Goal: Task Accomplishment & Management: Use online tool/utility

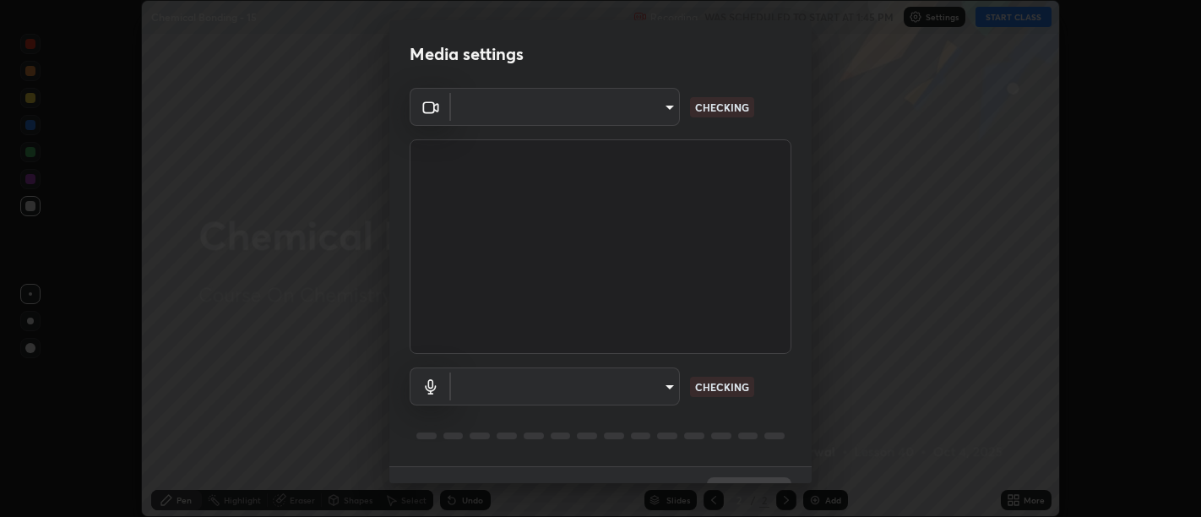
scroll to position [36, 0]
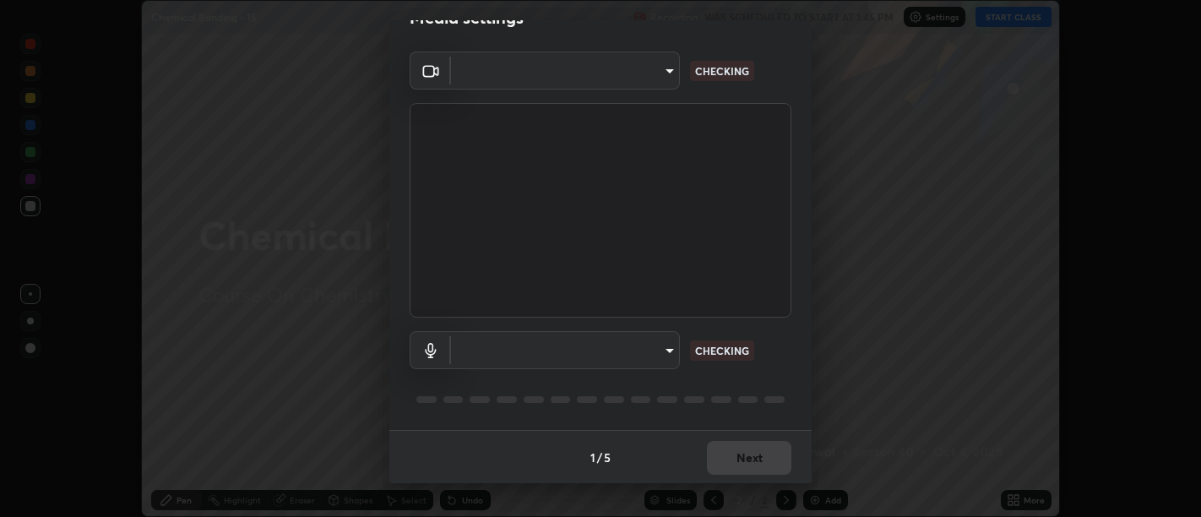
type input "d9b519daceb8a772394af6ea8e45353be5bbf62d8cb1cf3345c472de64055974"
type input "default"
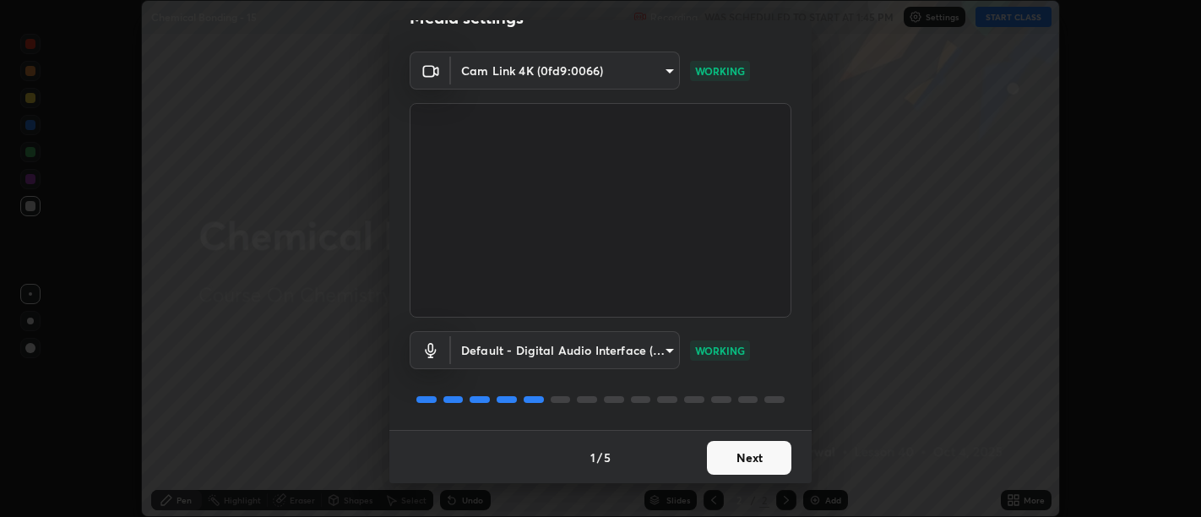
click at [747, 456] on button "Next" at bounding box center [749, 458] width 84 height 34
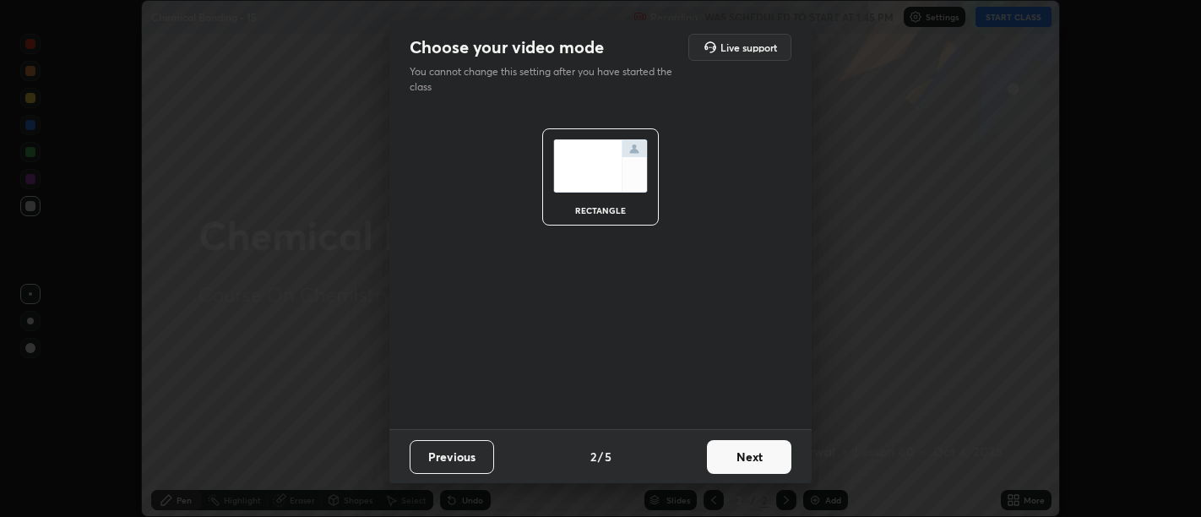
scroll to position [0, 0]
click at [747, 461] on button "Next" at bounding box center [749, 457] width 84 height 34
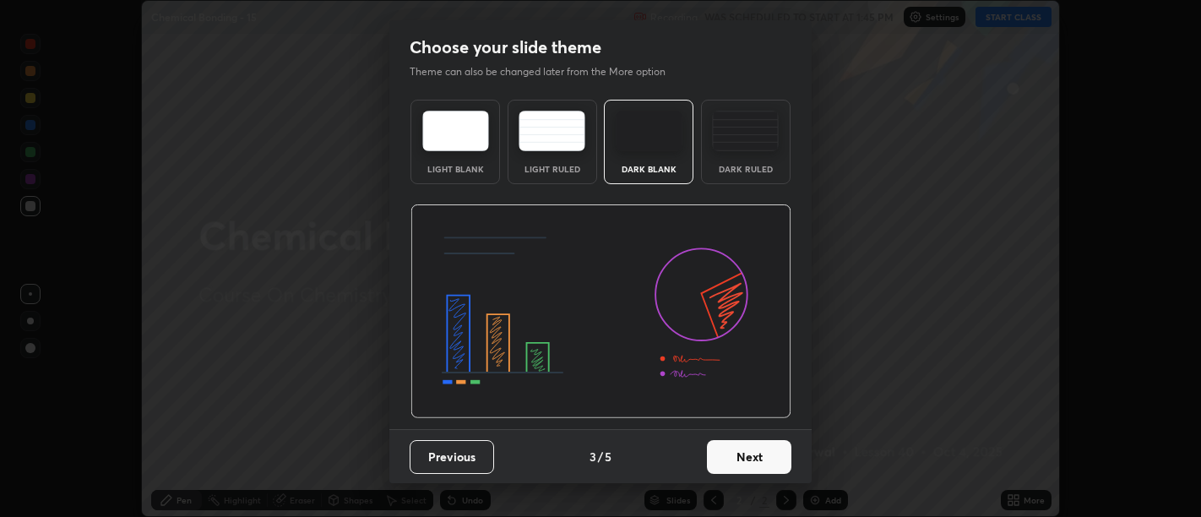
click at [752, 459] on button "Next" at bounding box center [749, 457] width 84 height 34
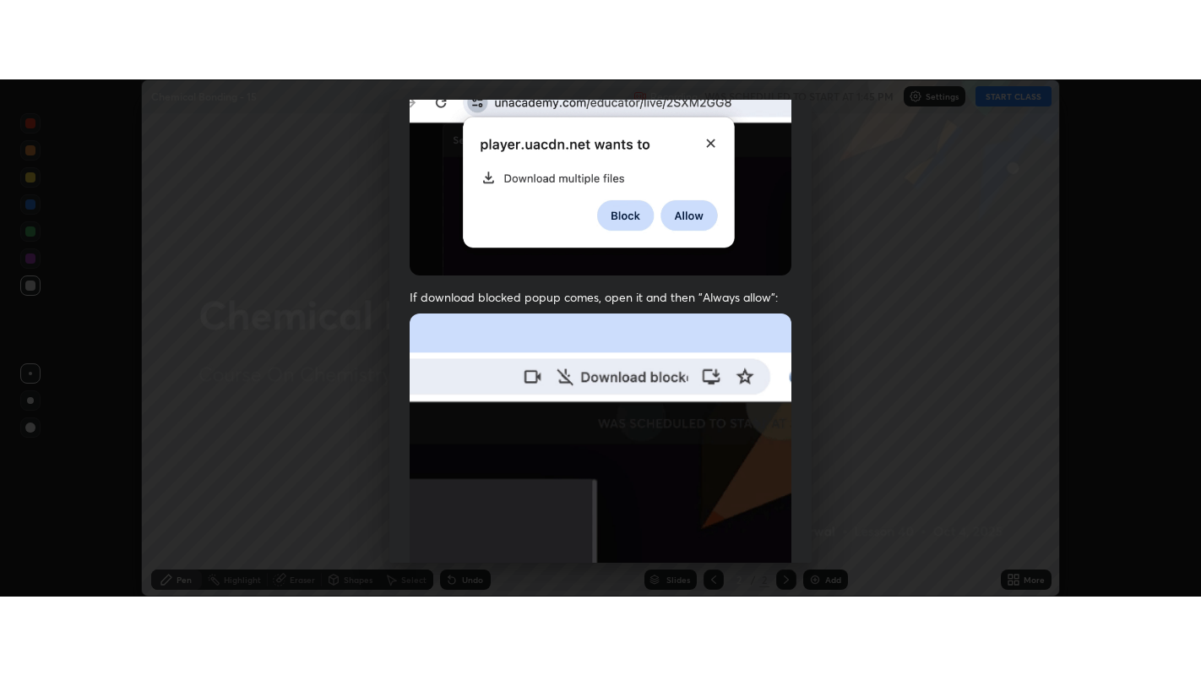
scroll to position [381, 0]
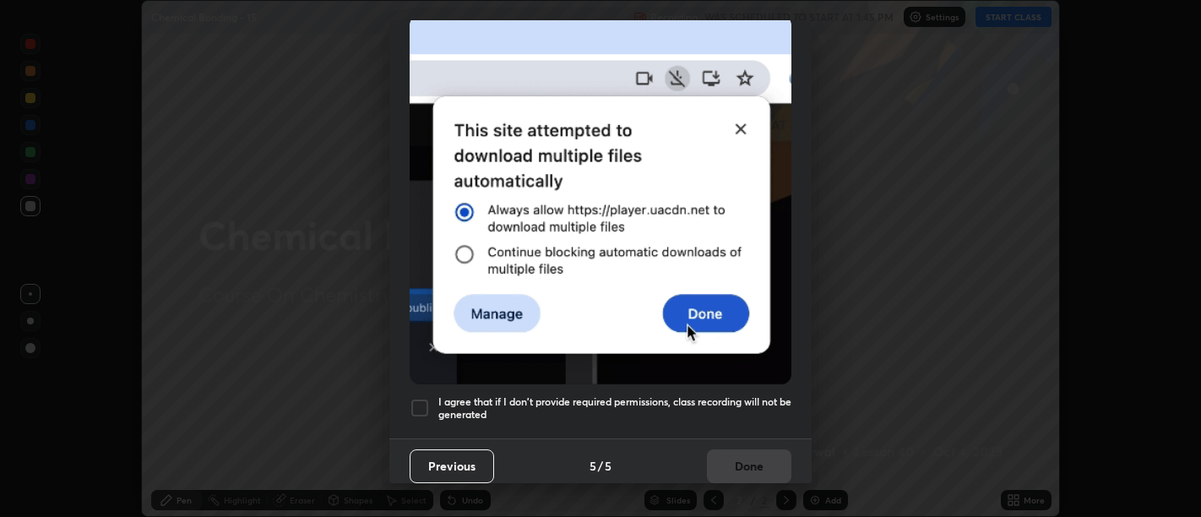
click at [764, 410] on h5 "I agree that if I don't provide required permissions, class recording will not …" at bounding box center [614, 408] width 353 height 26
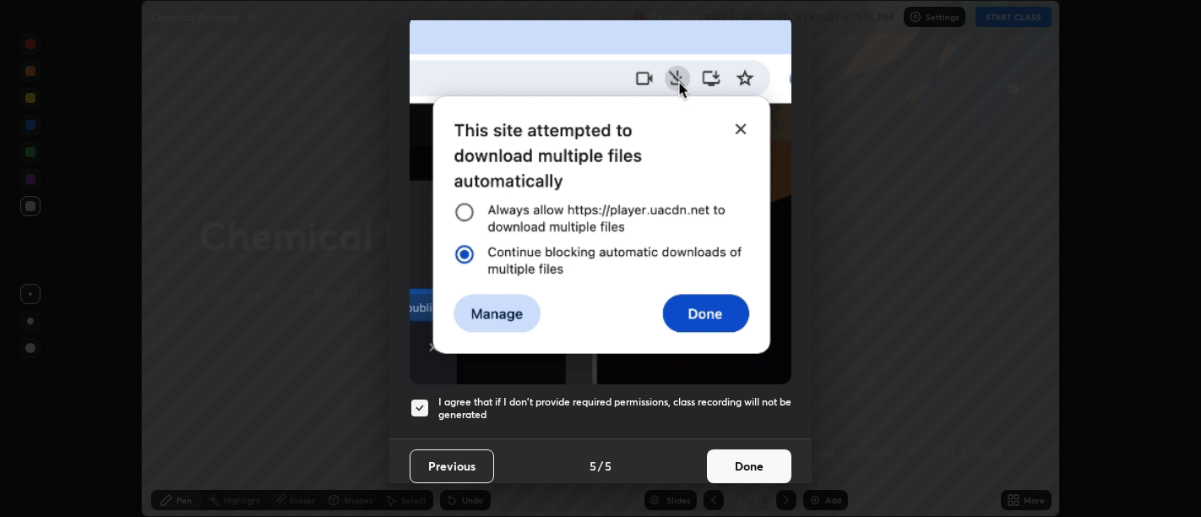
click at [757, 450] on button "Done" at bounding box center [749, 466] width 84 height 34
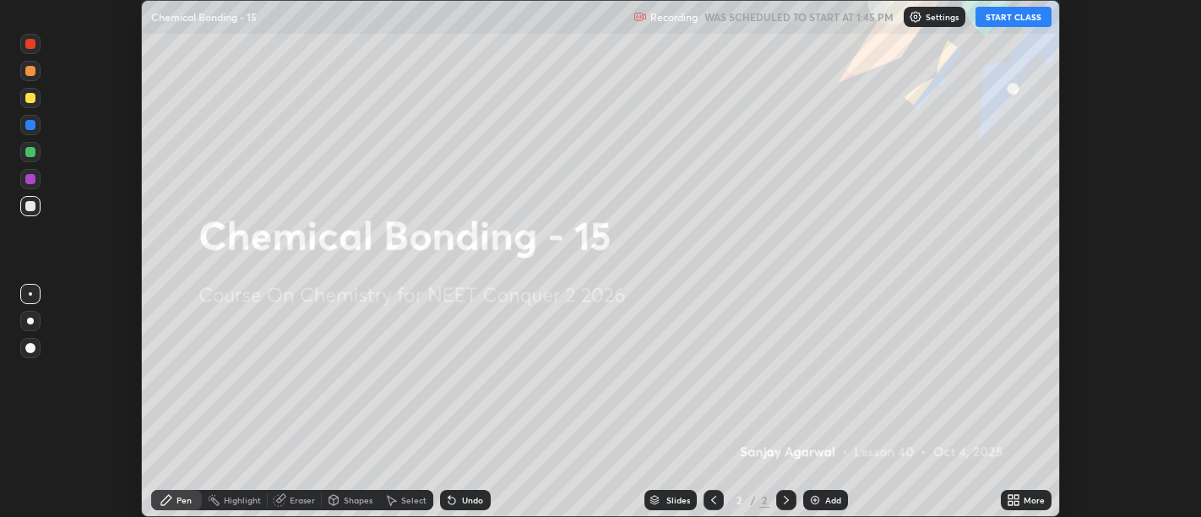
click at [1010, 497] on icon at bounding box center [1010, 497] width 4 height 4
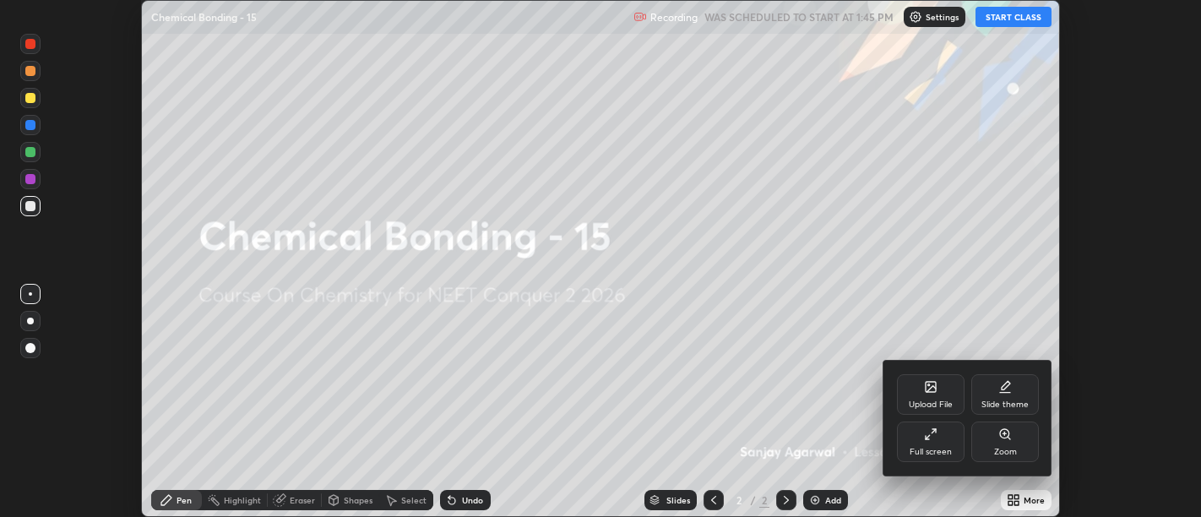
click at [922, 448] on div "Full screen" at bounding box center [930, 452] width 42 height 8
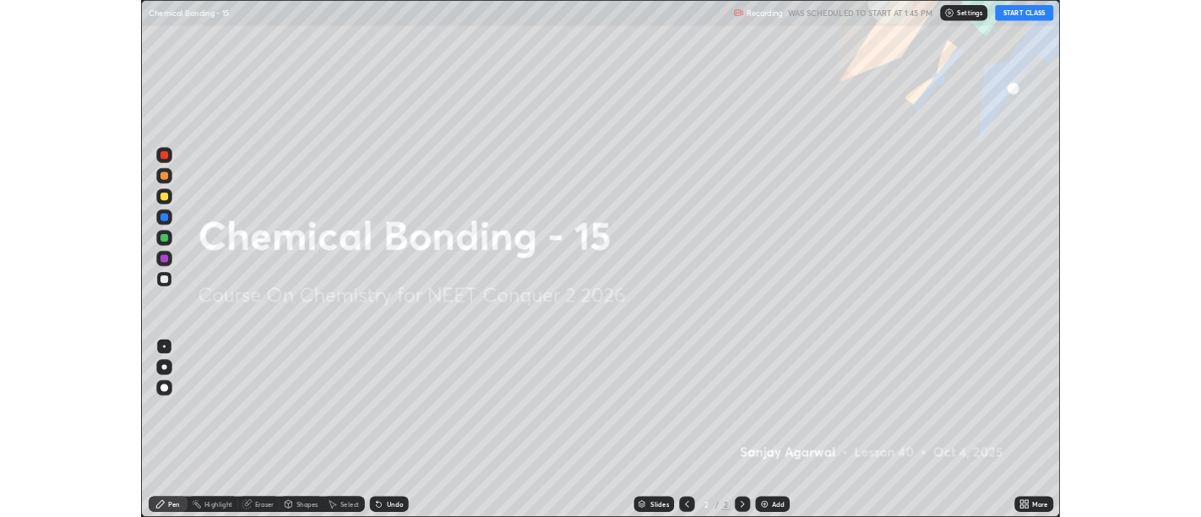
scroll to position [676, 1201]
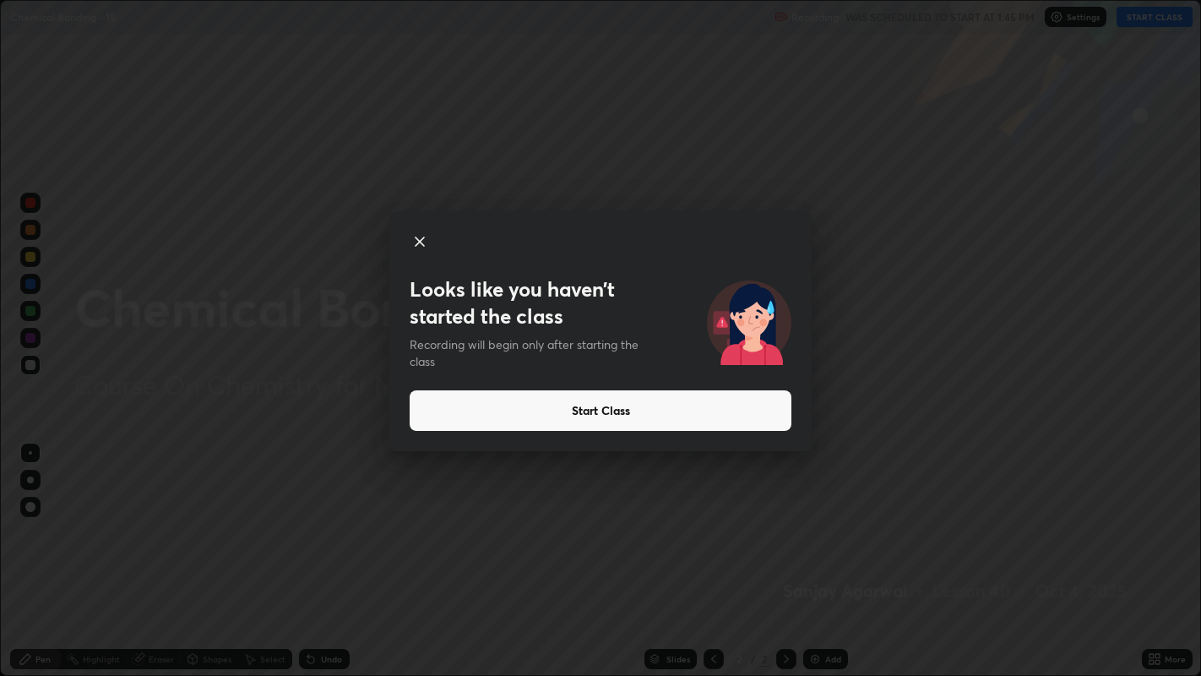
click at [597, 404] on button "Start Class" at bounding box center [601, 410] width 382 height 41
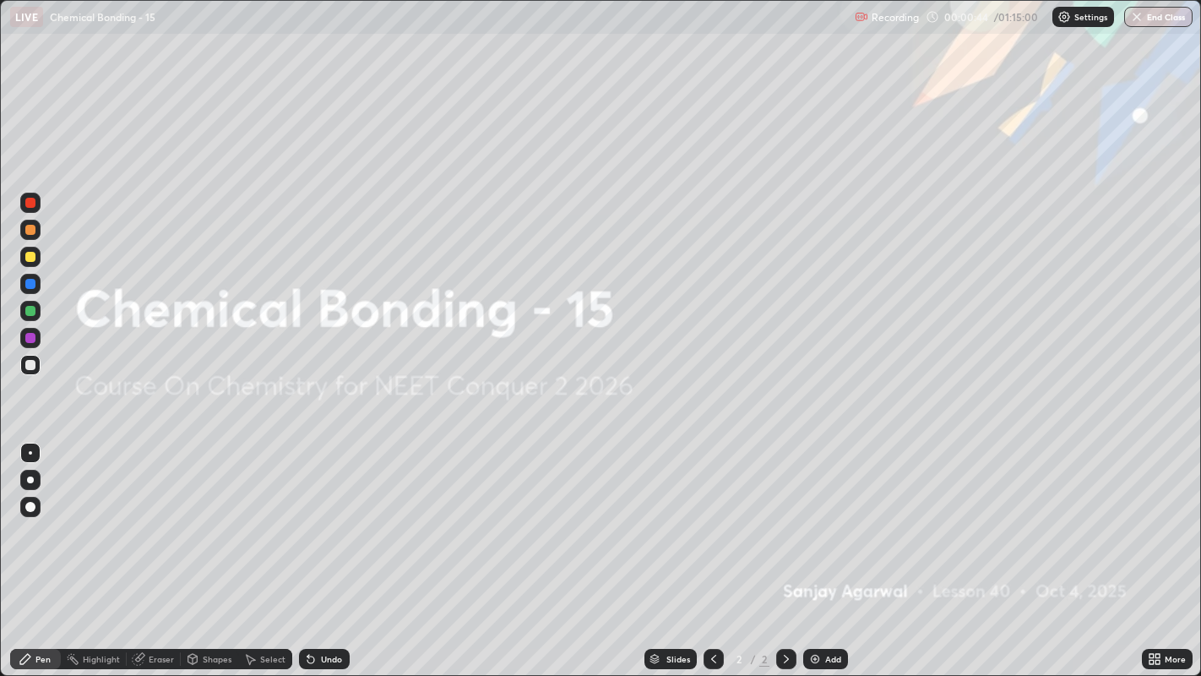
click at [820, 516] on div "Add" at bounding box center [825, 659] width 45 height 20
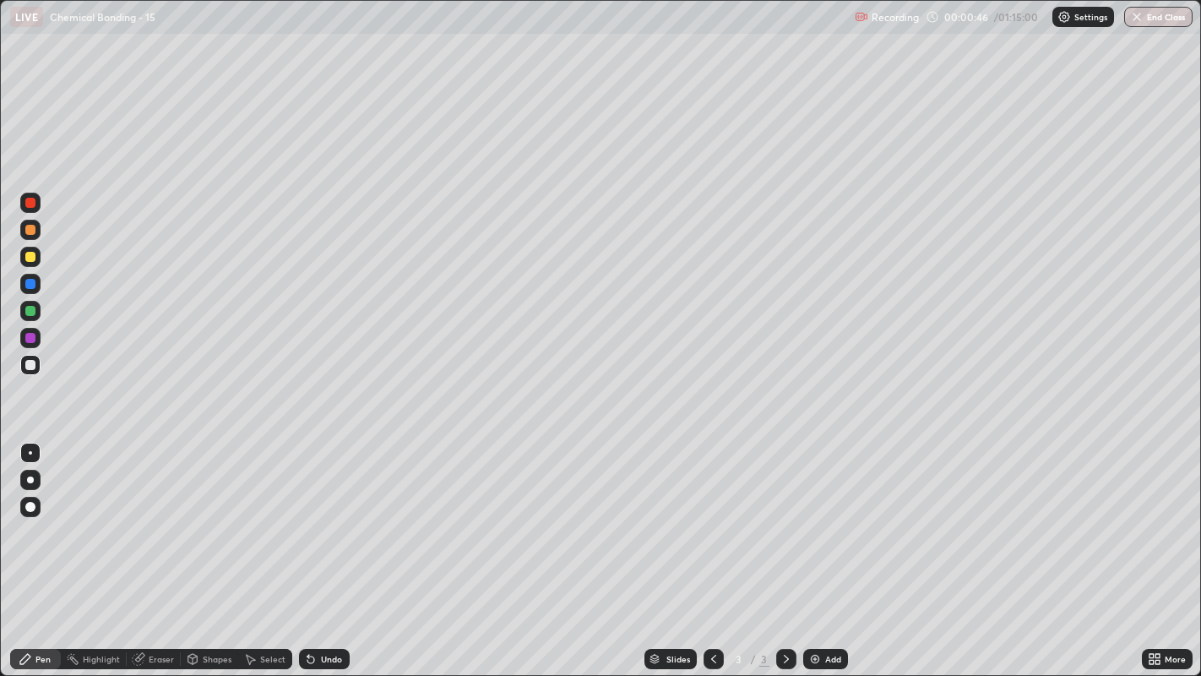
click at [31, 480] on div at bounding box center [30, 479] width 7 height 7
click at [30, 255] on div at bounding box center [30, 257] width 10 height 10
click at [26, 364] on div at bounding box center [30, 365] width 10 height 10
click at [315, 516] on div "Undo" at bounding box center [324, 659] width 51 height 20
click at [26, 314] on div at bounding box center [30, 311] width 10 height 10
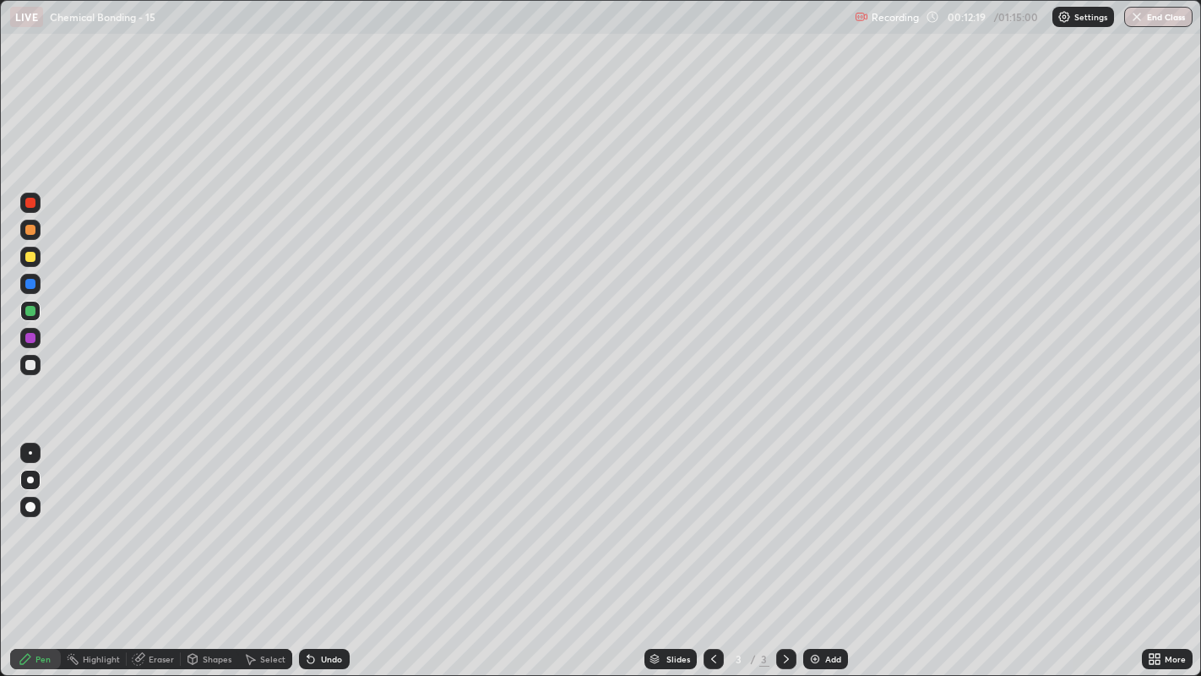
click at [30, 258] on div at bounding box center [30, 257] width 10 height 10
click at [30, 364] on div at bounding box center [30, 365] width 10 height 10
click at [26, 260] on div at bounding box center [30, 257] width 10 height 10
click at [30, 366] on div at bounding box center [30, 365] width 10 height 10
click at [810, 516] on img at bounding box center [815, 659] width 14 height 14
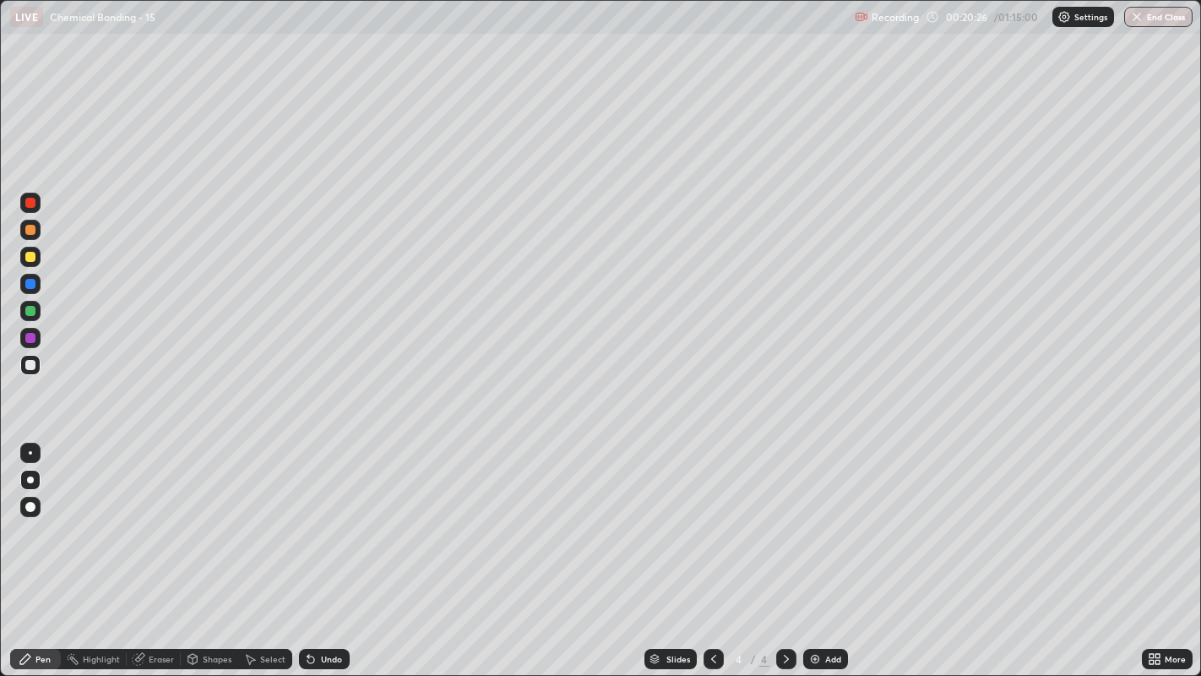
click at [32, 261] on div at bounding box center [30, 257] width 10 height 10
click at [325, 516] on div "Undo" at bounding box center [331, 658] width 21 height 8
click at [321, 516] on div "Undo" at bounding box center [324, 659] width 51 height 20
click at [319, 516] on div "Undo" at bounding box center [324, 659] width 51 height 20
click at [323, 516] on div "Undo" at bounding box center [331, 658] width 21 height 8
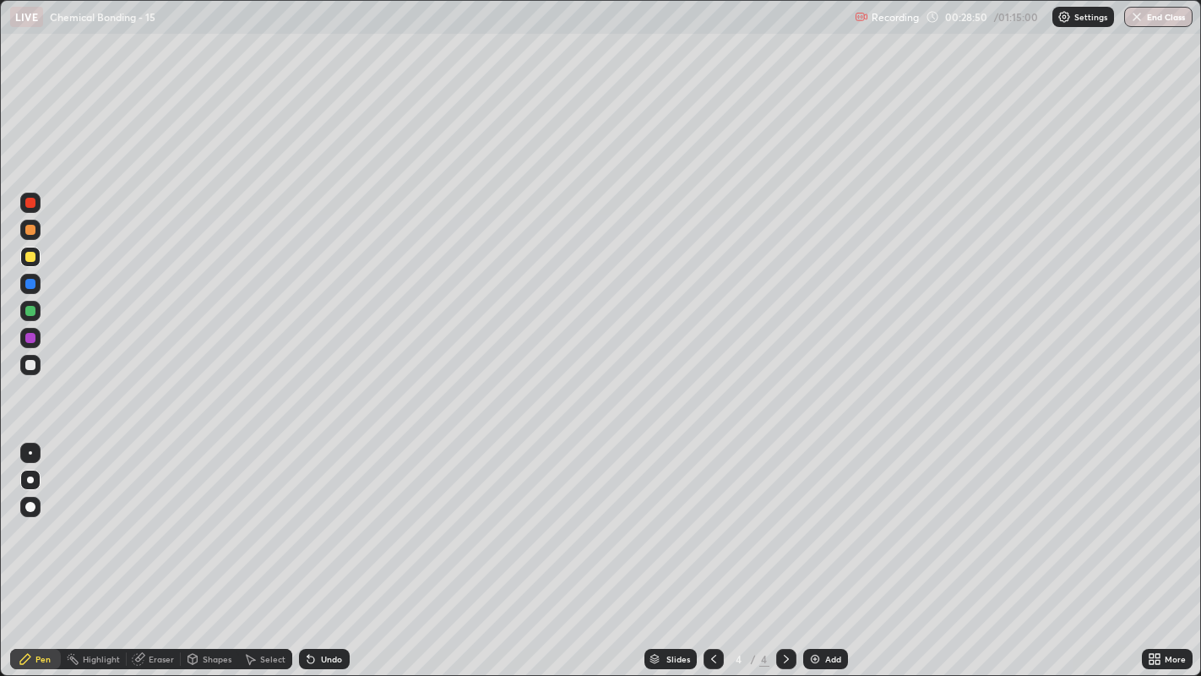
click at [1142, 516] on div "More" at bounding box center [1167, 659] width 51 height 34
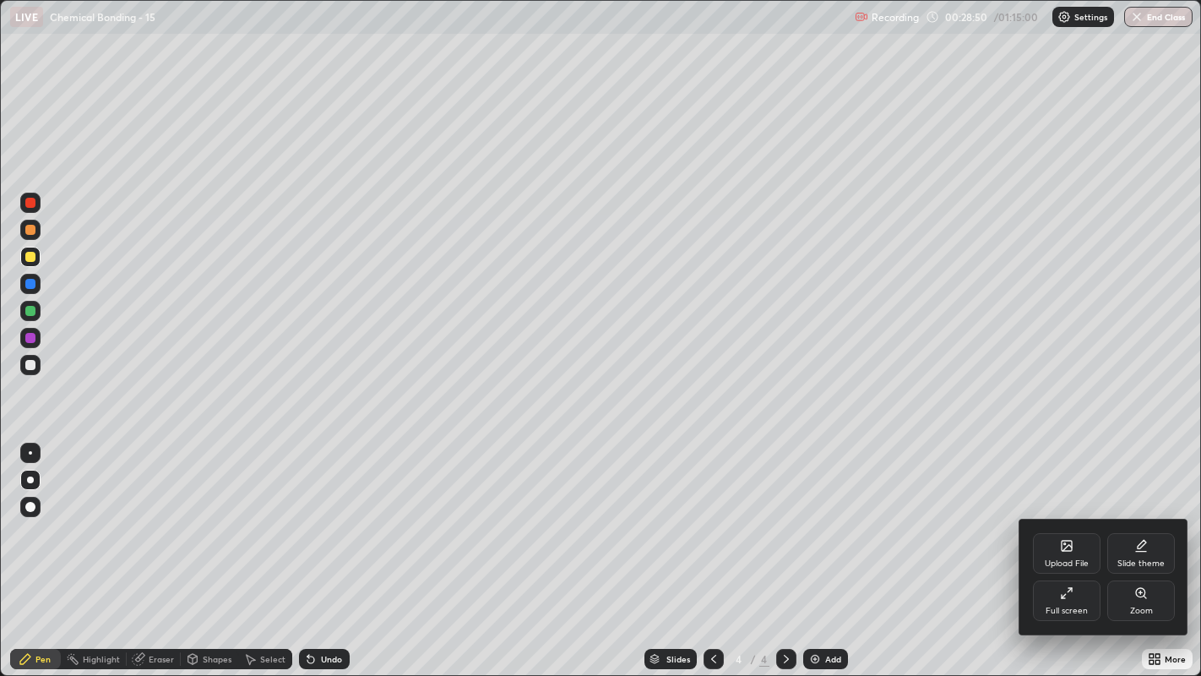
click at [1135, 516] on div "Upload File Slide theme Full screen Zoom" at bounding box center [1103, 576] width 169 height 115
click at [1071, 516] on icon at bounding box center [1067, 593] width 14 height 14
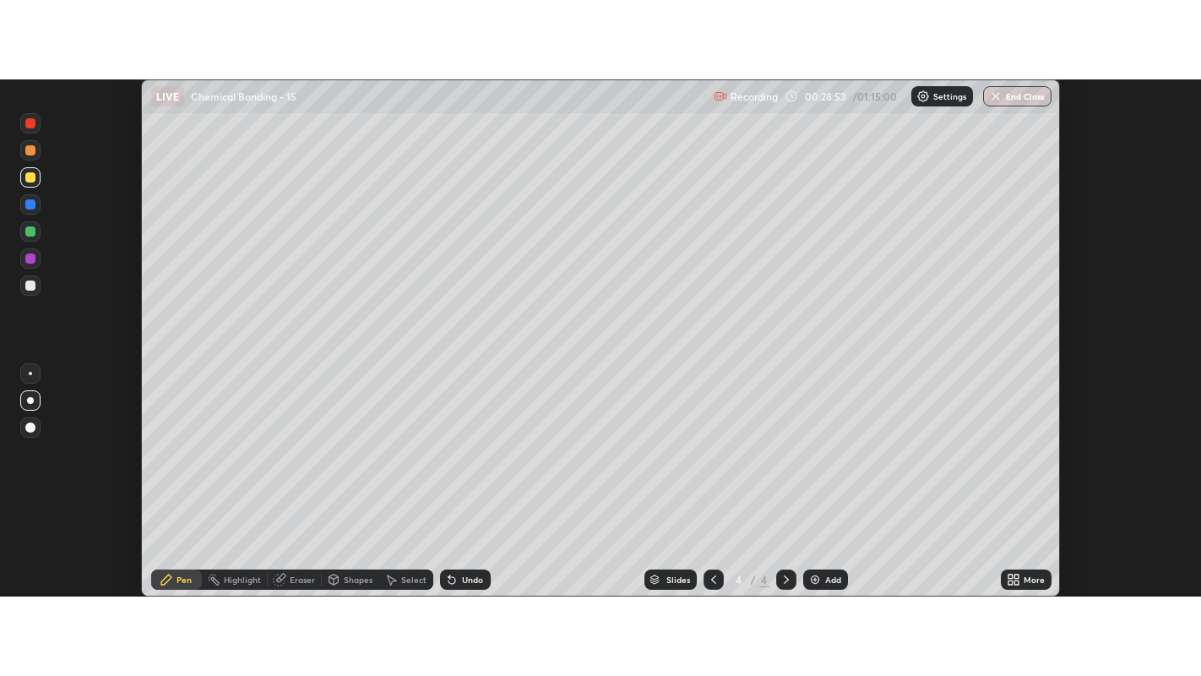
scroll to position [83924, 83240]
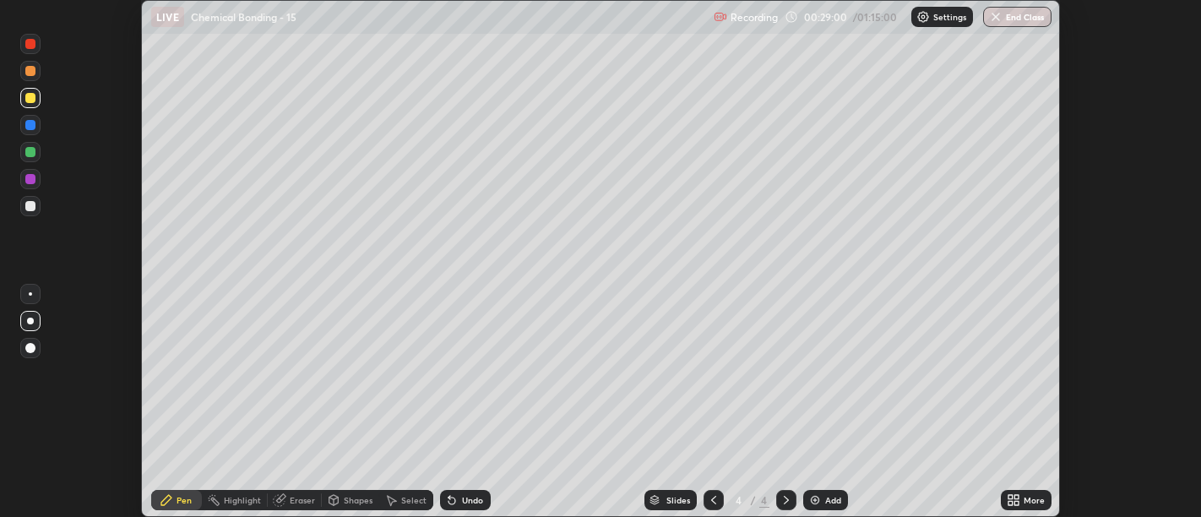
click at [1023, 500] on div "More" at bounding box center [1033, 500] width 21 height 8
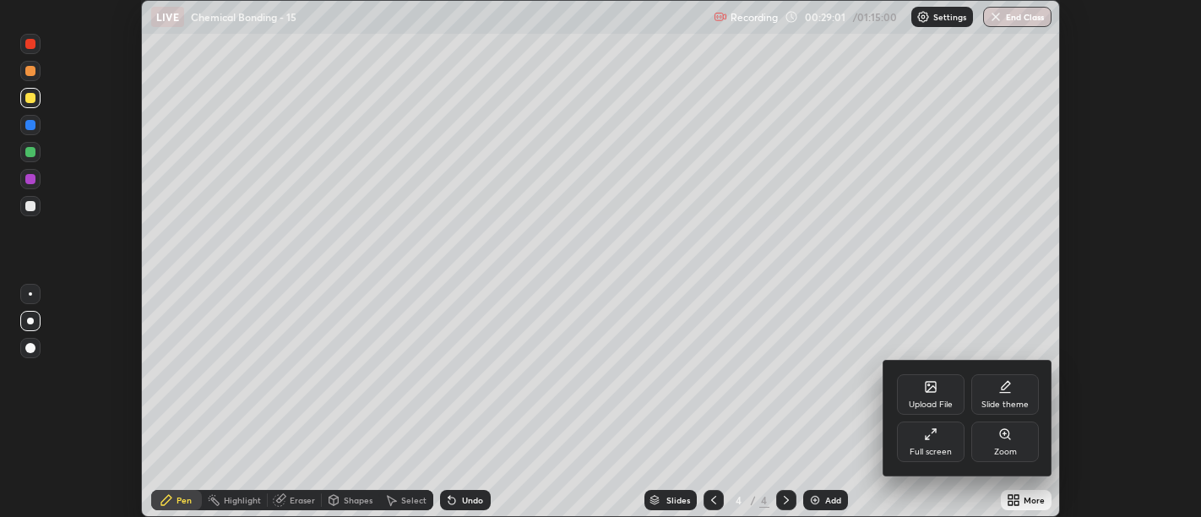
click at [944, 441] on div "Full screen" at bounding box center [931, 441] width 68 height 41
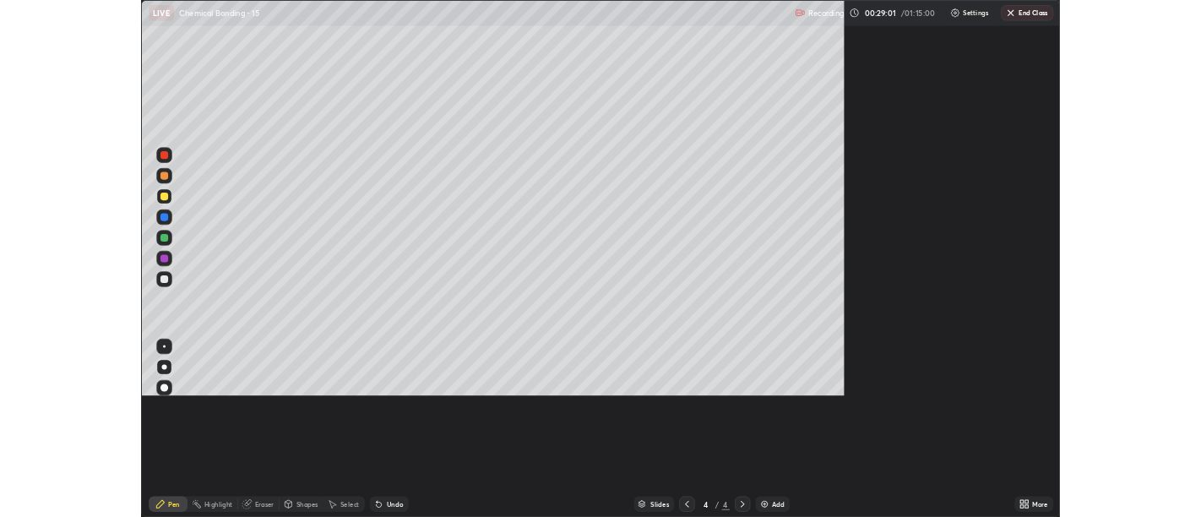
scroll to position [676, 1201]
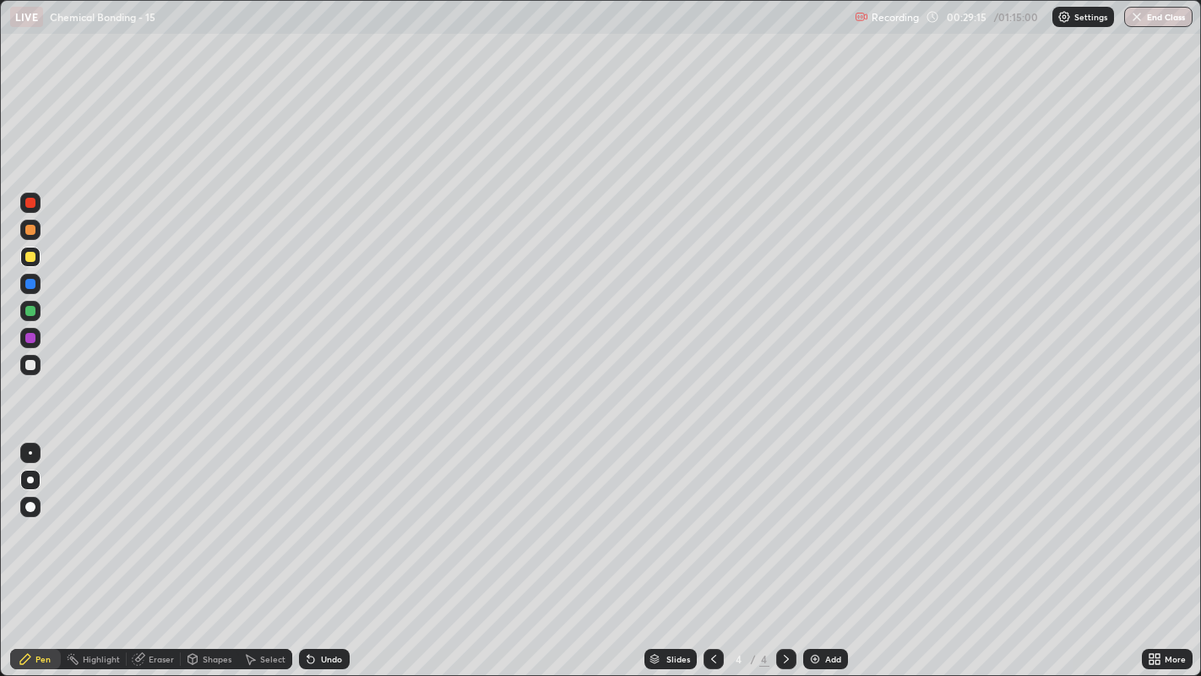
click at [328, 516] on div "Undo" at bounding box center [331, 658] width 21 height 8
click at [322, 516] on div "Undo" at bounding box center [324, 659] width 51 height 20
click at [921, 516] on div "Slides 4 / 4 Add" at bounding box center [746, 659] width 792 height 34
click at [980, 516] on div "Slides 4 / 4 Add" at bounding box center [746, 659] width 792 height 34
click at [814, 516] on img at bounding box center [815, 659] width 14 height 14
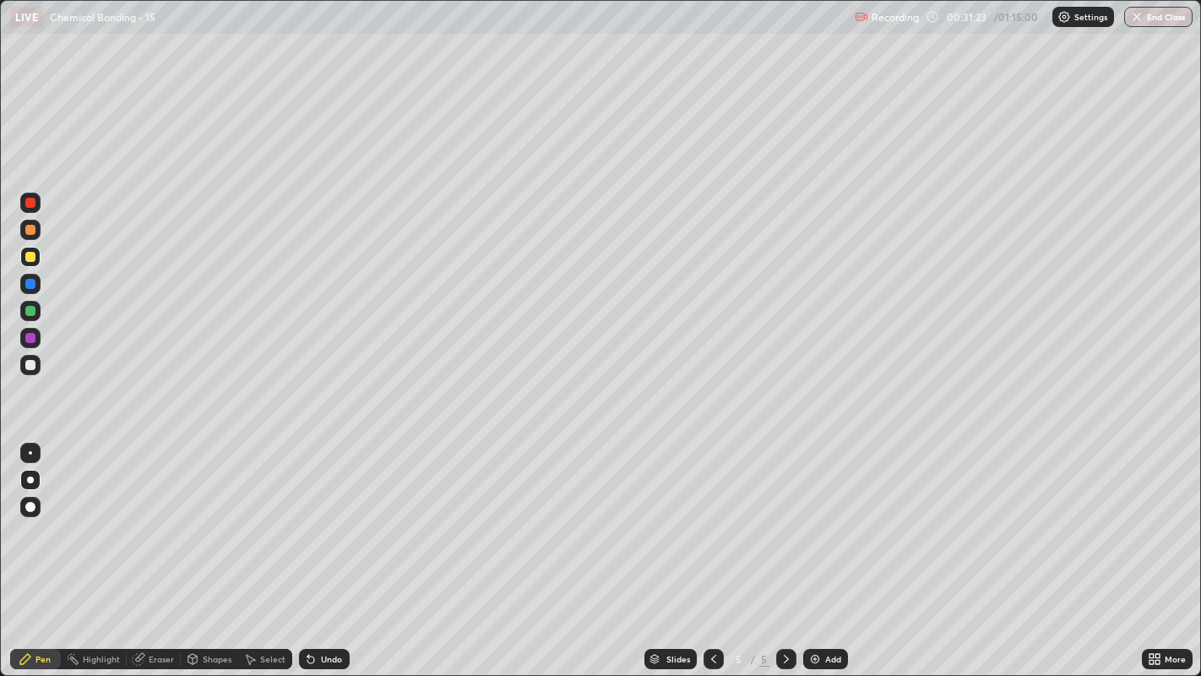
click at [26, 367] on div at bounding box center [30, 365] width 10 height 10
click at [327, 516] on div "Undo" at bounding box center [331, 658] width 21 height 8
click at [811, 516] on img at bounding box center [815, 659] width 14 height 14
click at [30, 257] on div at bounding box center [30, 257] width 10 height 10
click at [325, 516] on div "Undo" at bounding box center [324, 659] width 51 height 20
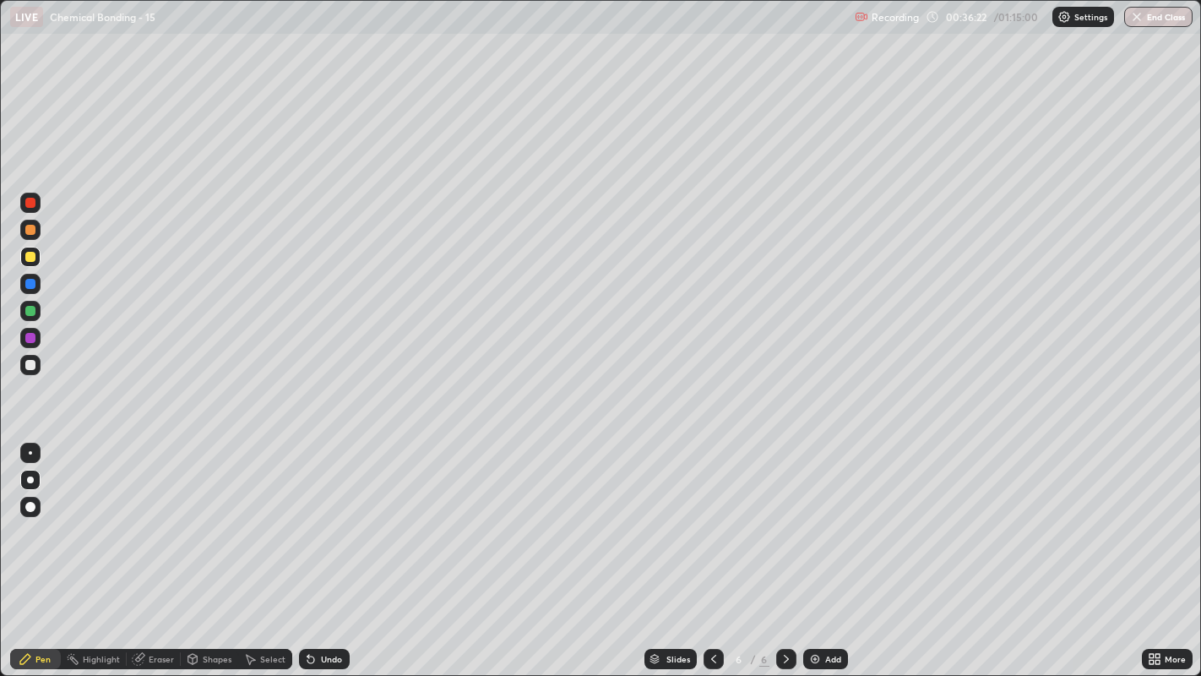
click at [324, 516] on div "Undo" at bounding box center [331, 658] width 21 height 8
click at [35, 367] on div at bounding box center [30, 365] width 10 height 10
click at [312, 516] on icon at bounding box center [310, 659] width 7 height 7
click at [310, 516] on icon at bounding box center [310, 659] width 7 height 7
click at [30, 313] on div at bounding box center [30, 311] width 10 height 10
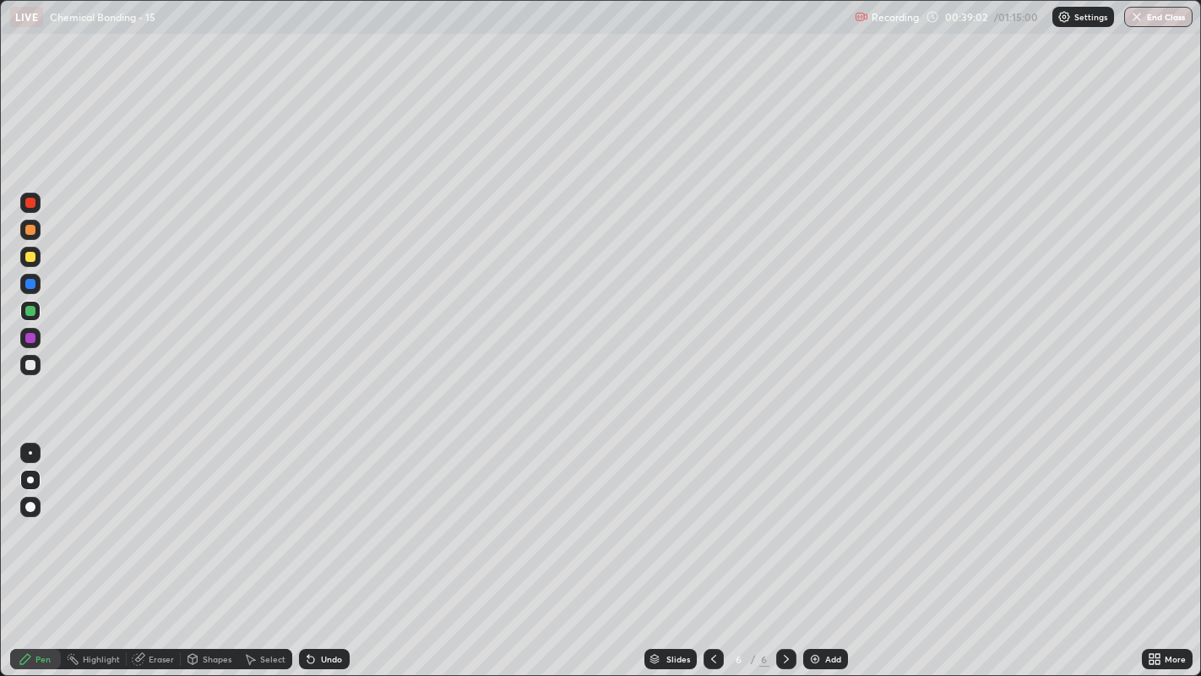
click at [308, 516] on icon at bounding box center [310, 659] width 7 height 7
click at [322, 516] on div "Undo" at bounding box center [324, 659] width 51 height 20
click at [32, 254] on div at bounding box center [30, 257] width 10 height 10
click at [813, 516] on img at bounding box center [815, 659] width 14 height 14
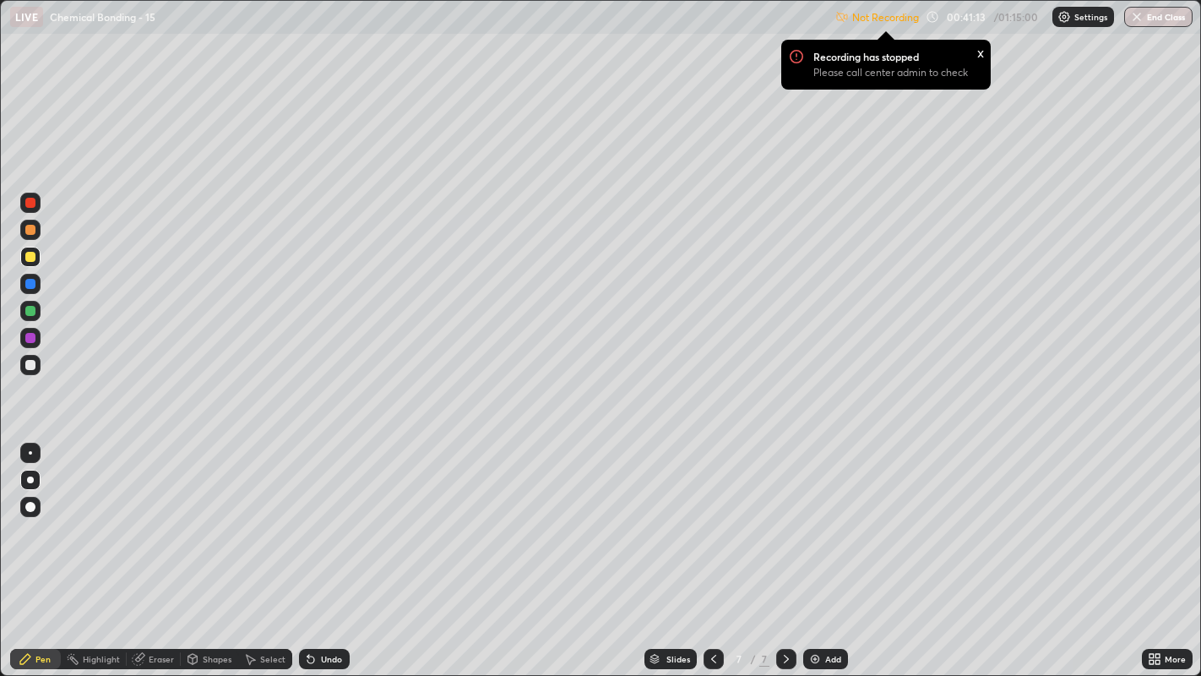
click at [1074, 19] on p "Settings" at bounding box center [1090, 17] width 33 height 8
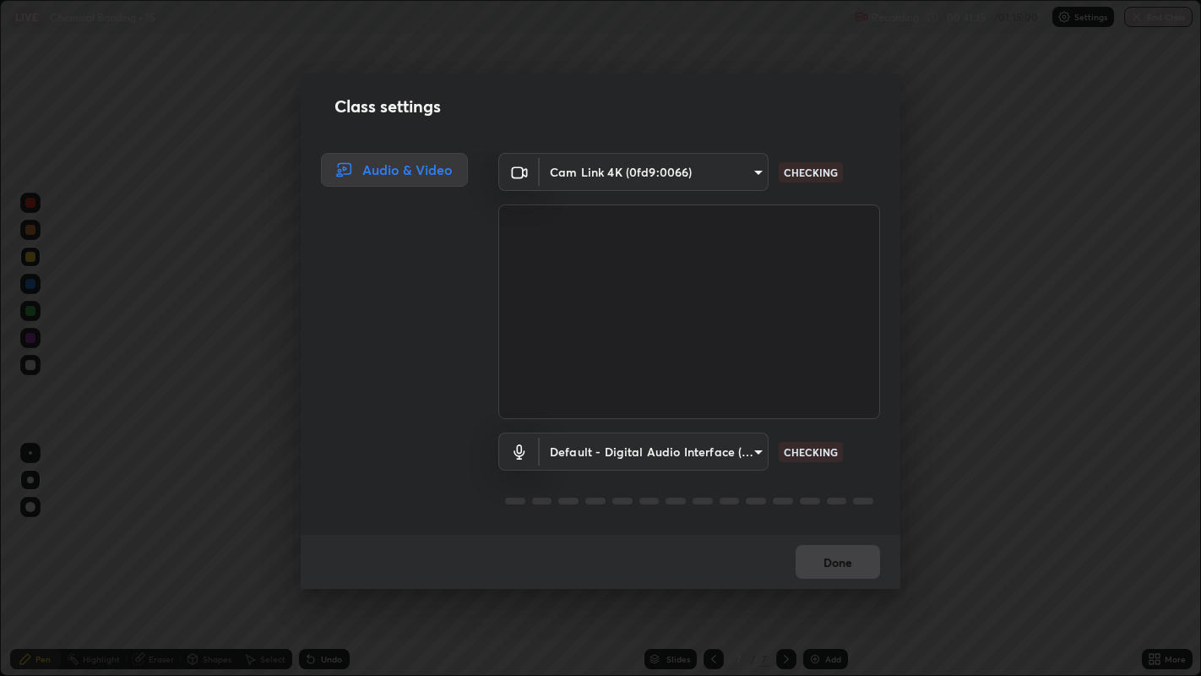
click at [833, 516] on div "Done" at bounding box center [601, 562] width 600 height 54
click at [841, 516] on div "Done" at bounding box center [601, 562] width 600 height 54
click at [837, 516] on div "Done" at bounding box center [601, 562] width 600 height 54
click at [832, 516] on div "Done" at bounding box center [601, 562] width 600 height 54
click at [838, 516] on div "Done" at bounding box center [601, 562] width 600 height 54
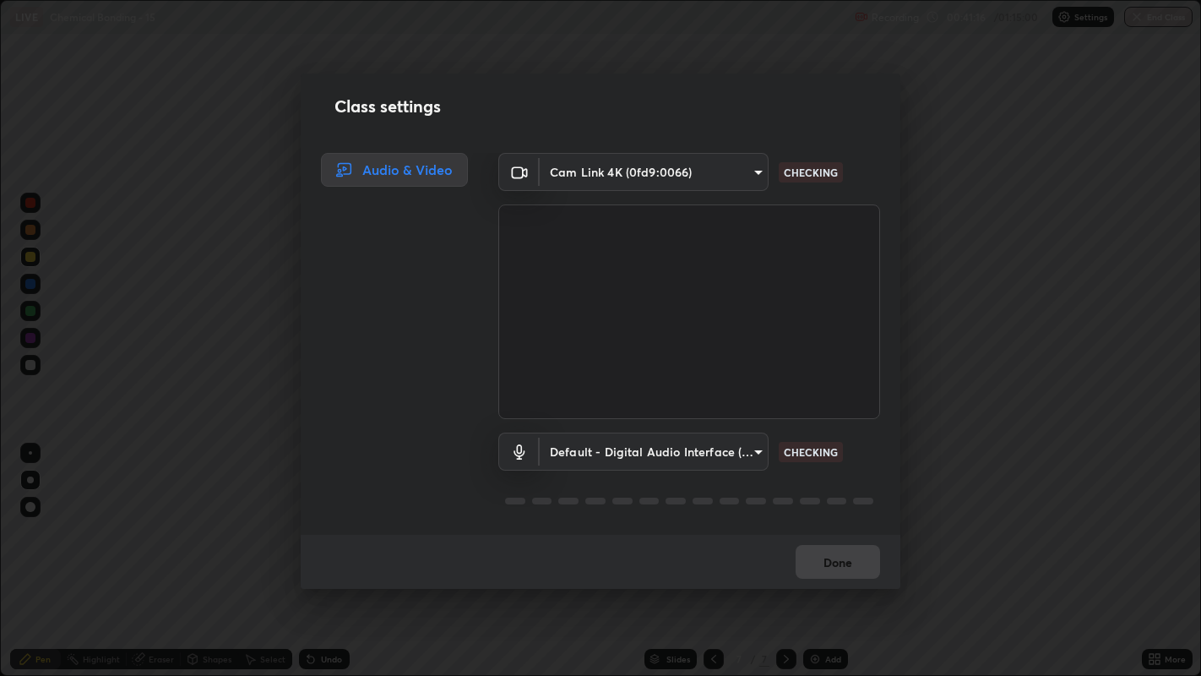
click at [842, 516] on div "Done" at bounding box center [601, 562] width 600 height 54
click at [843, 516] on div "Done" at bounding box center [601, 562] width 600 height 54
click at [848, 516] on div "Done" at bounding box center [601, 562] width 600 height 54
click at [836, 516] on div "Done" at bounding box center [601, 562] width 600 height 54
click at [839, 516] on div "Done" at bounding box center [601, 562] width 600 height 54
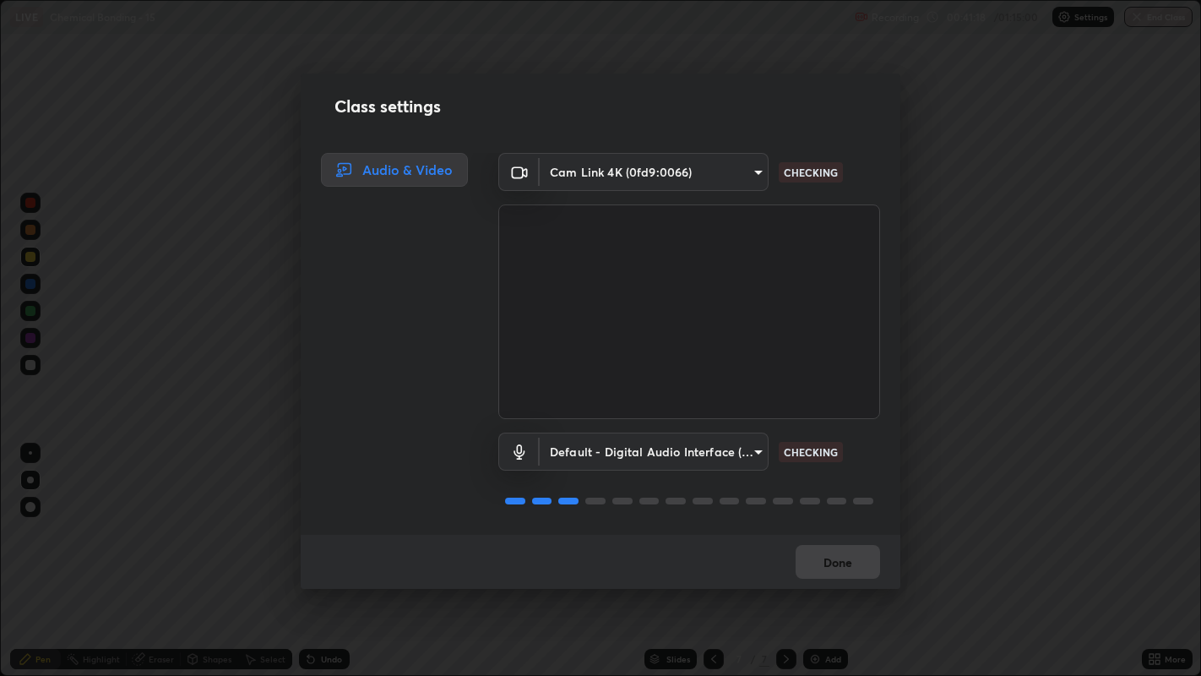
click at [837, 516] on div "Done" at bounding box center [601, 562] width 600 height 54
click at [838, 516] on div "Done" at bounding box center [601, 562] width 600 height 54
click at [734, 452] on body "Erase all LIVE Chemical Bonding - 15 Recording 00:41:24 / 01:15:00 Settings End…" at bounding box center [600, 338] width 1201 height 676
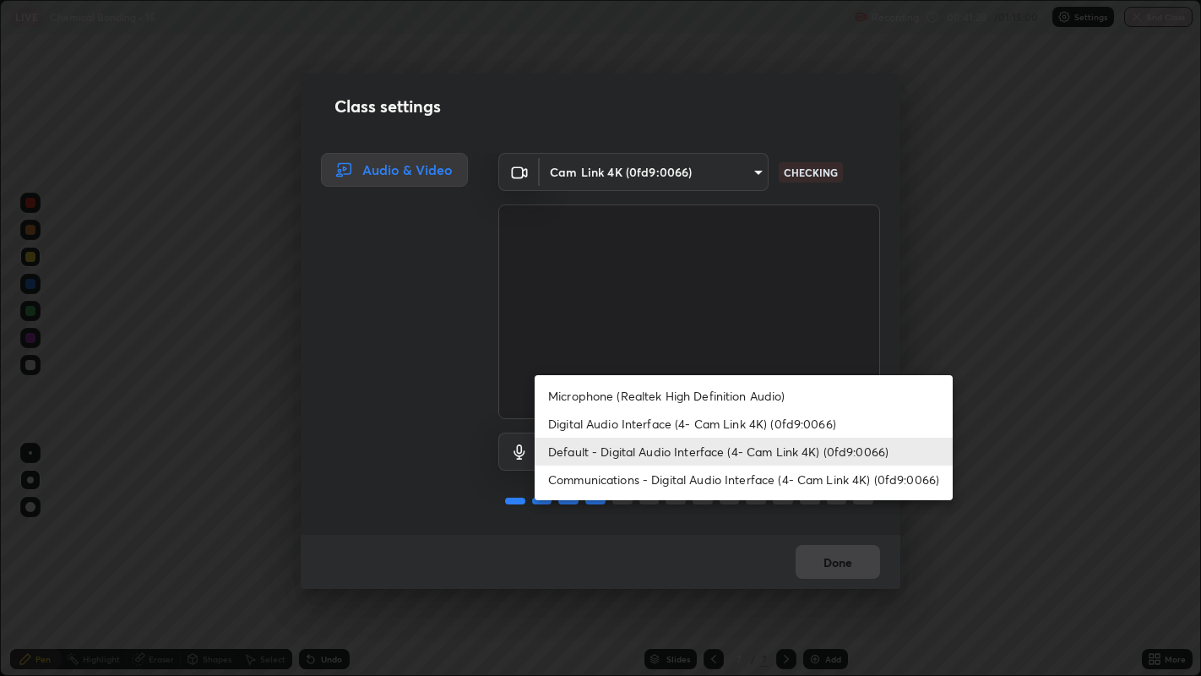
click at [777, 413] on li "Digital Audio Interface (4- Cam Link 4K) (0fd9:0066)" at bounding box center [744, 424] width 418 height 28
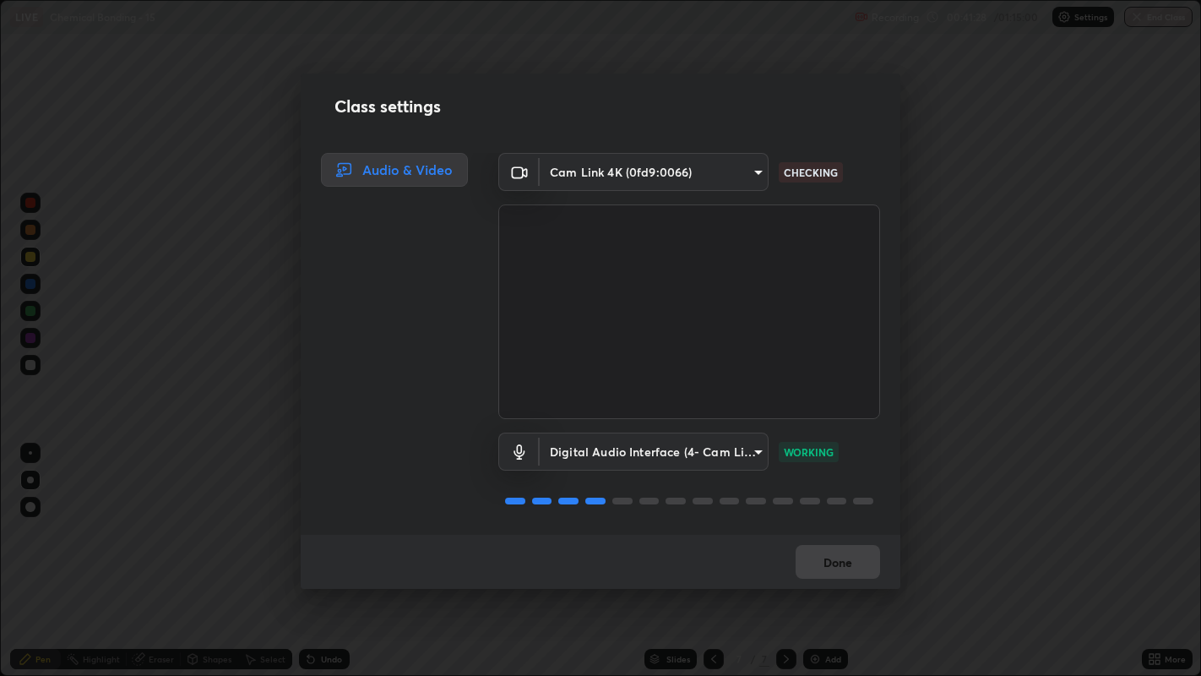
click at [777, 450] on li "Default - Digital Audio Interface (4- Cam Link 4K) (0fd9:0066)" at bounding box center [691, 451] width 313 height 16
click at [801, 448] on p "CHECKING" at bounding box center [811, 451] width 54 height 15
click at [743, 448] on body "Erase all LIVE Chemical Bonding - 15 Recording 00:41:31 / 01:15:00 Settings End…" at bounding box center [600, 338] width 1201 height 676
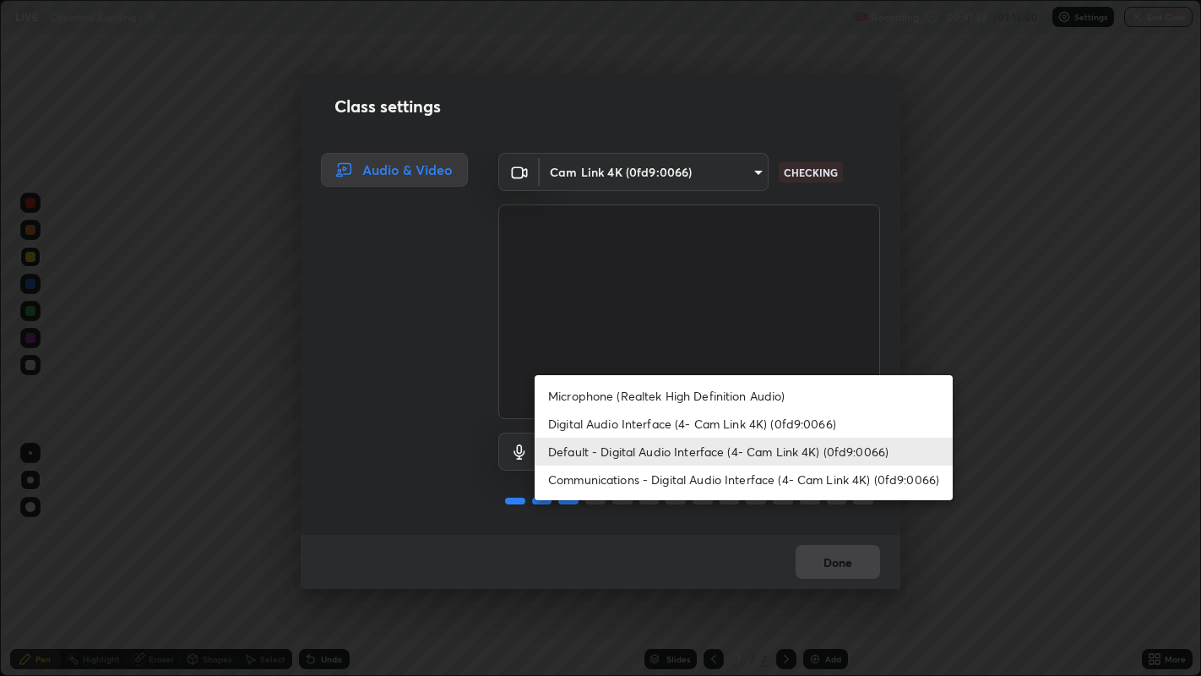
click at [747, 426] on li "Digital Audio Interface (4- Cam Link 4K) (0fd9:0066)" at bounding box center [744, 424] width 418 height 28
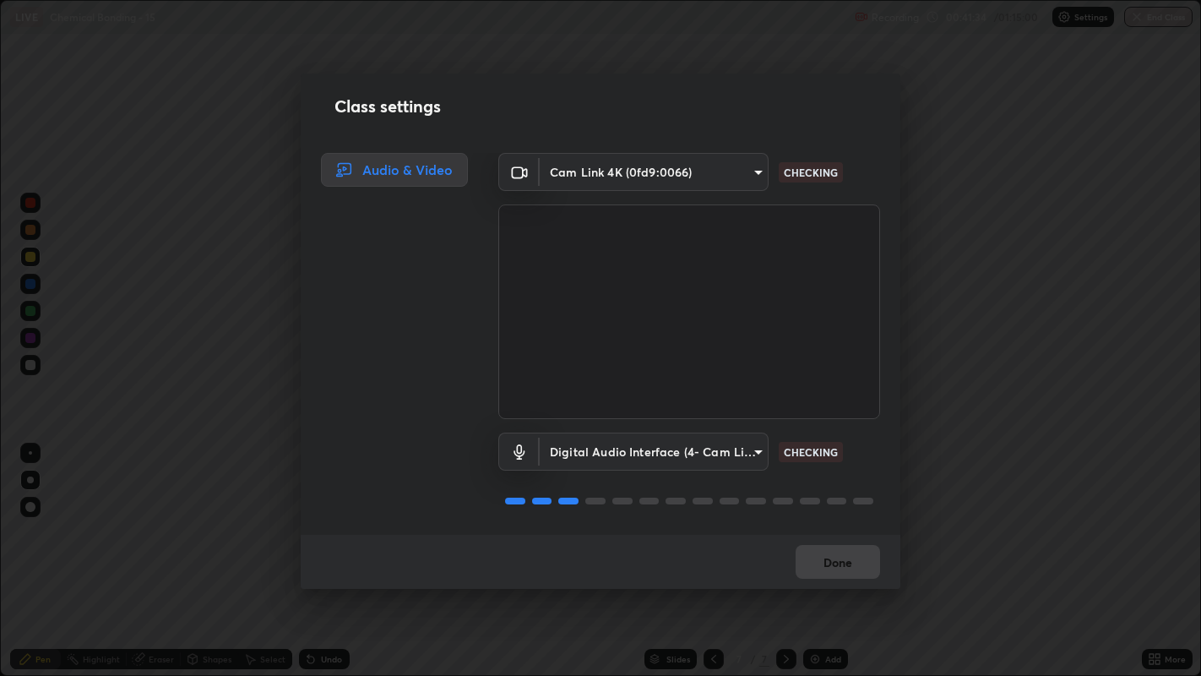
click at [752, 450] on body "Erase all LIVE Chemical Bonding - 15 Recording 00:41:34 / 01:15:00 Settings End…" at bounding box center [600, 338] width 1201 height 676
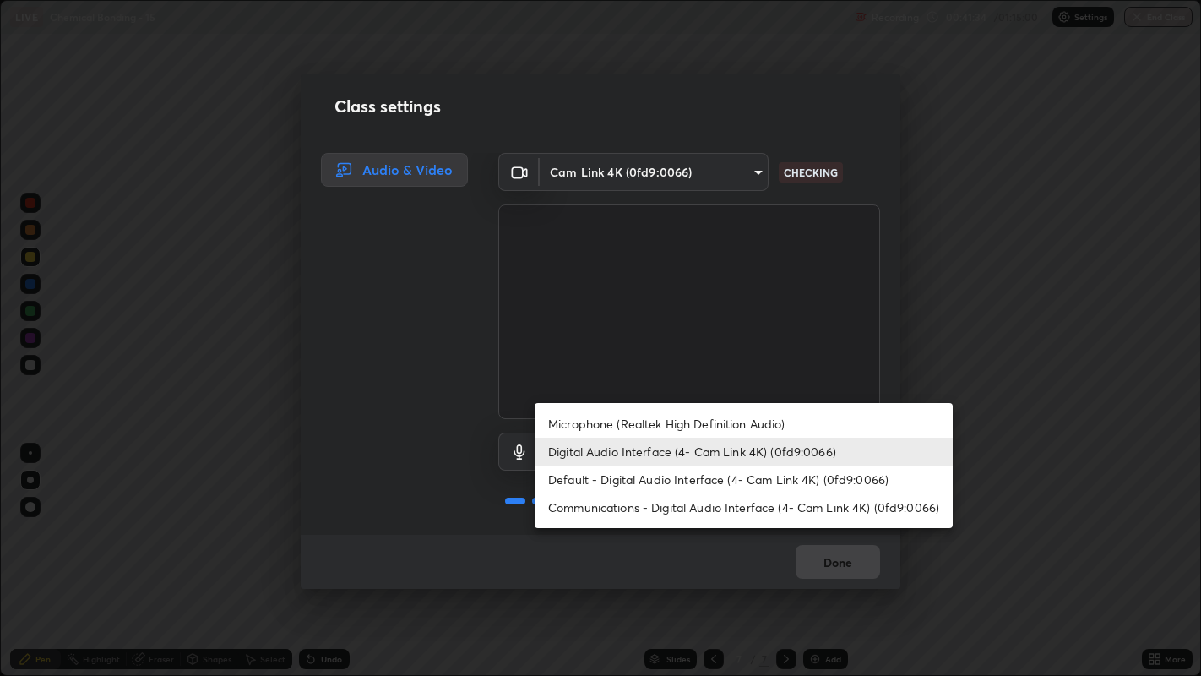
click at [750, 471] on li "Default - Digital Audio Interface (4- Cam Link 4K) (0fd9:0066)" at bounding box center [744, 479] width 418 height 28
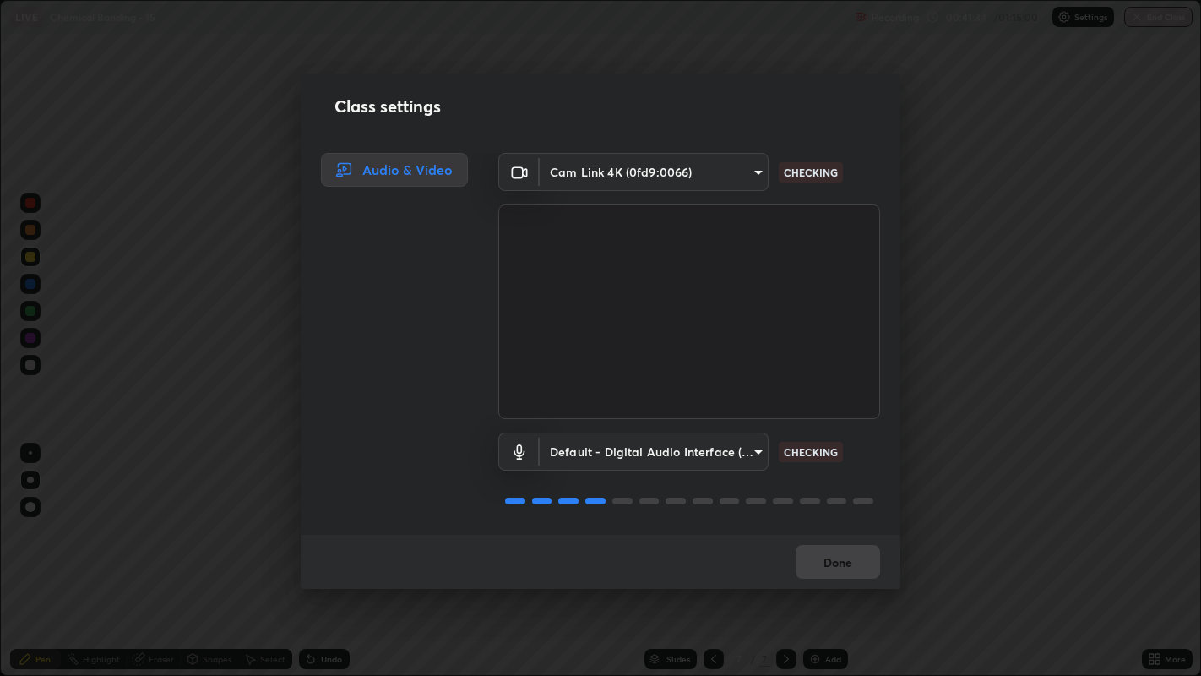
type input "default"
click at [835, 516] on div "Done" at bounding box center [601, 562] width 600 height 54
click at [834, 516] on div "Done" at bounding box center [601, 562] width 600 height 54
click at [836, 516] on div "Done" at bounding box center [601, 562] width 600 height 54
click at [838, 516] on div "Done" at bounding box center [601, 562] width 600 height 54
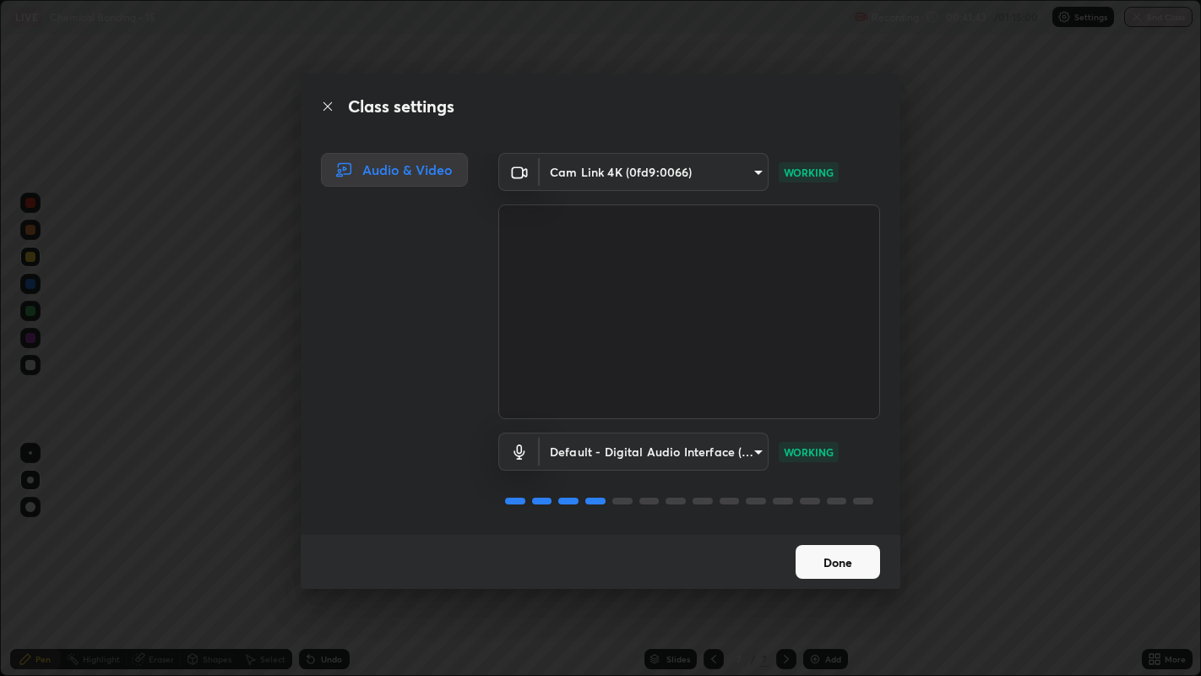
click at [816, 516] on button "Done" at bounding box center [837, 562] width 84 height 34
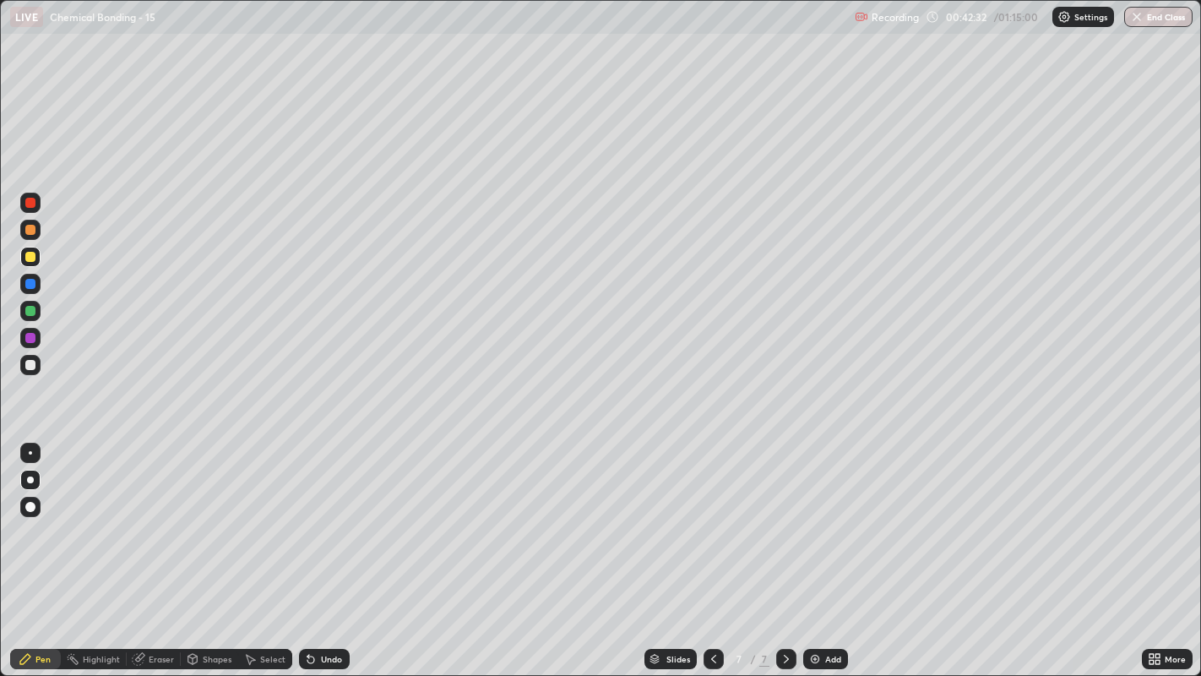
click at [27, 369] on div at bounding box center [30, 365] width 10 height 10
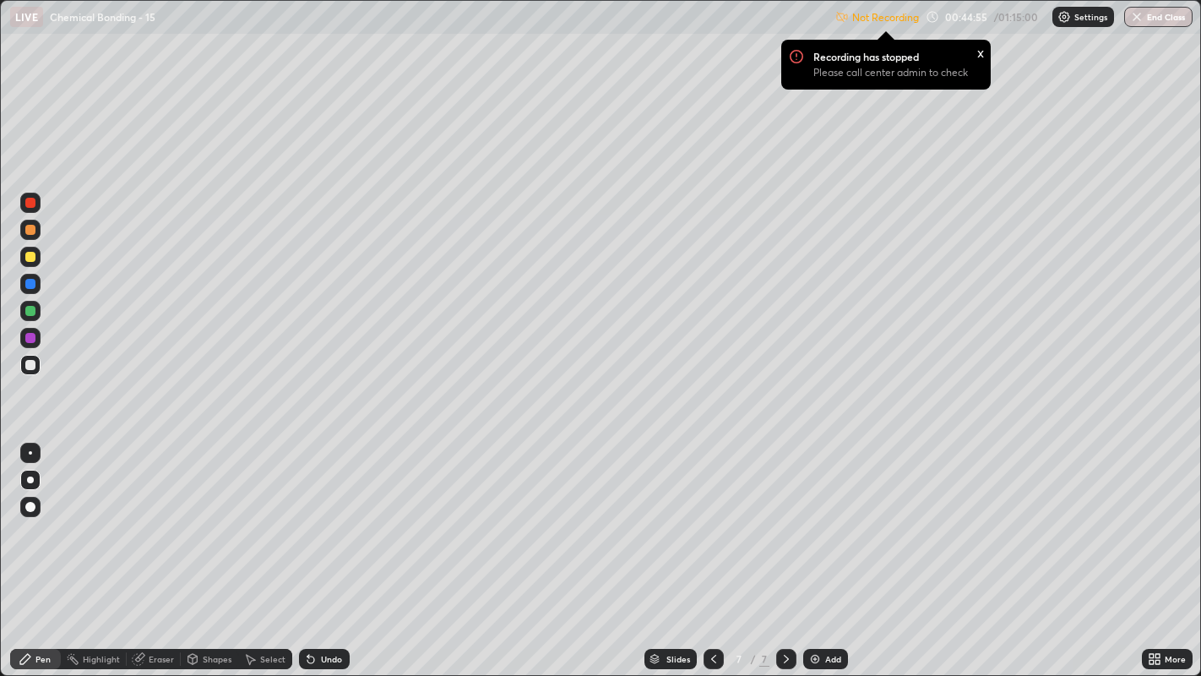
click at [30, 310] on div at bounding box center [30, 311] width 10 height 10
click at [815, 516] on img at bounding box center [815, 659] width 14 height 14
click at [1085, 13] on p "Settings" at bounding box center [1090, 17] width 33 height 8
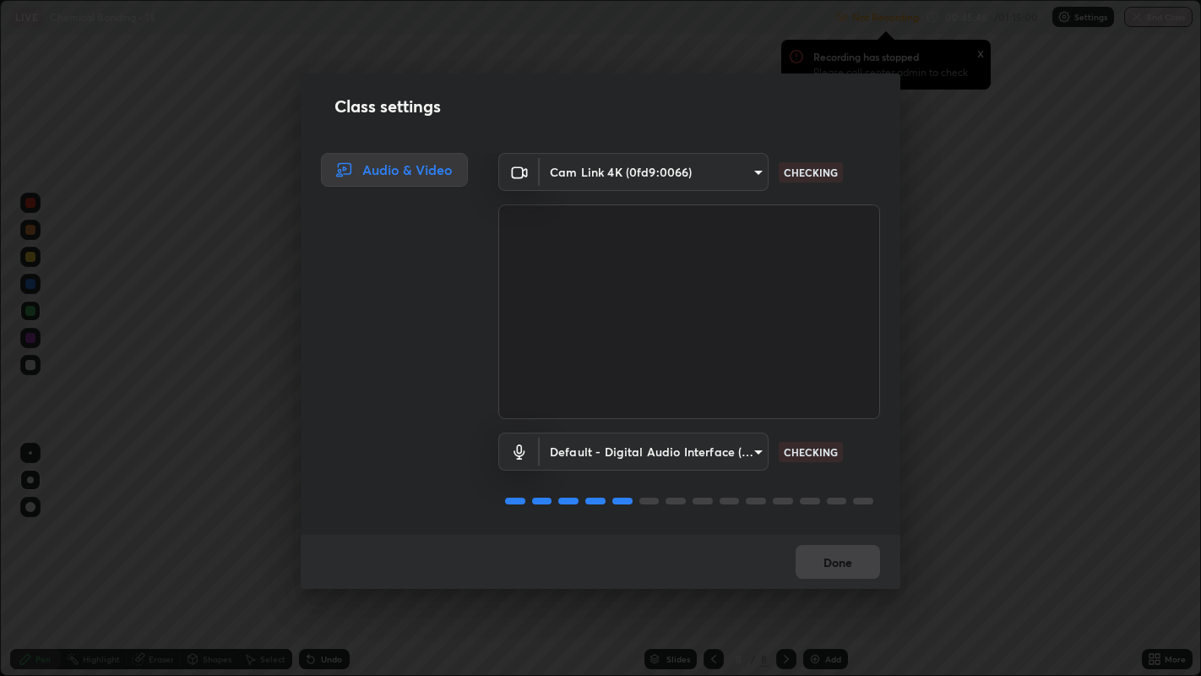
click at [850, 516] on div "Done" at bounding box center [601, 562] width 600 height 54
click at [849, 516] on div "Done" at bounding box center [601, 562] width 600 height 54
click at [848, 516] on div "Done" at bounding box center [601, 562] width 600 height 54
click at [847, 516] on div "Done" at bounding box center [601, 562] width 600 height 54
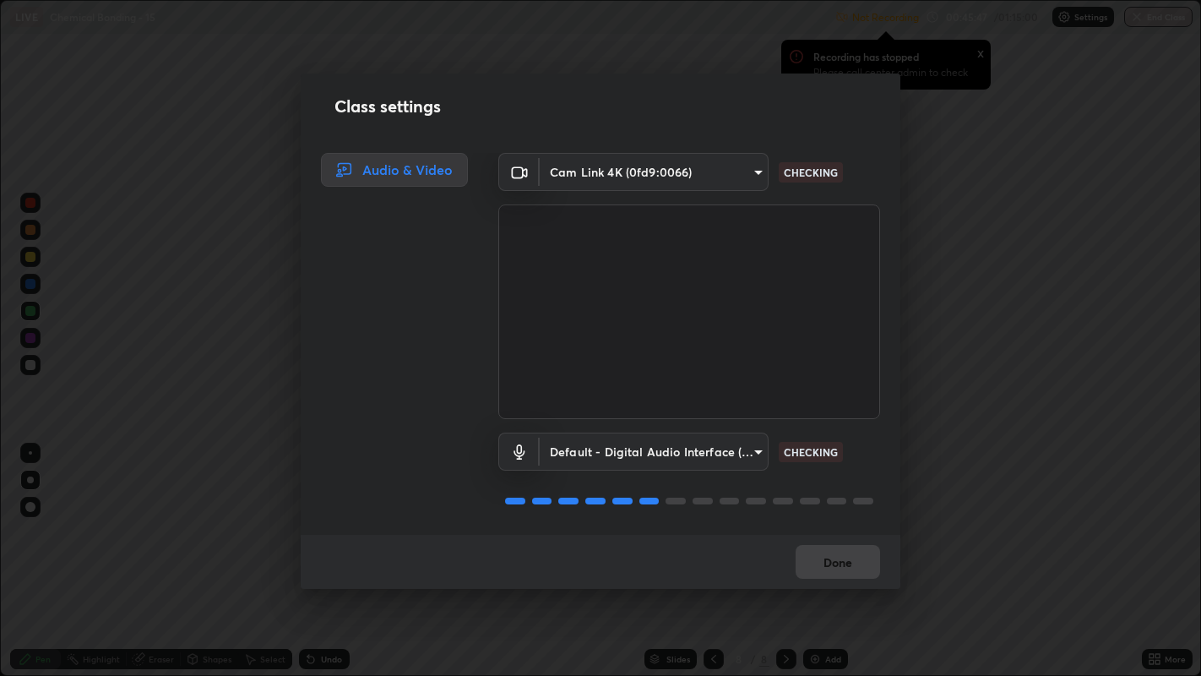
click at [845, 516] on div "Done" at bounding box center [601, 562] width 600 height 54
click at [847, 516] on div "Done" at bounding box center [601, 562] width 600 height 54
click at [849, 516] on div "Done" at bounding box center [601, 562] width 600 height 54
click at [848, 516] on div "Done" at bounding box center [601, 562] width 600 height 54
click at [844, 516] on div "Done" at bounding box center [601, 562] width 600 height 54
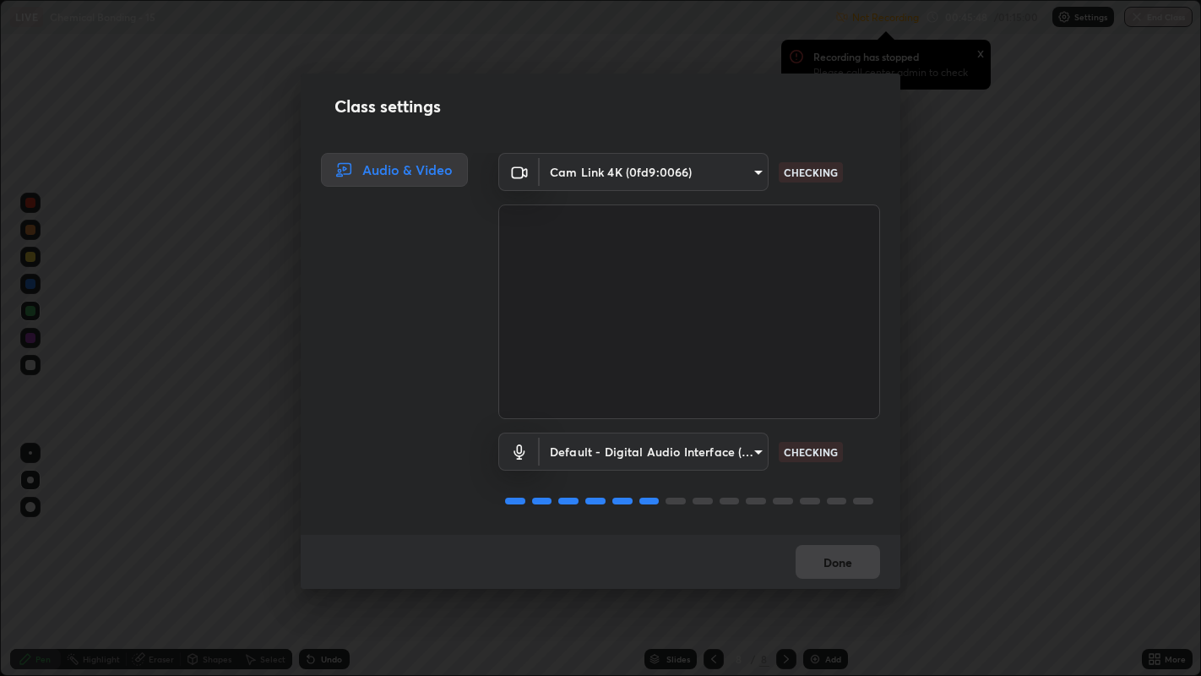
click at [845, 516] on div "Done" at bounding box center [601, 562] width 600 height 54
click at [833, 516] on div "Done" at bounding box center [601, 562] width 600 height 54
click at [836, 516] on div "Done" at bounding box center [601, 562] width 600 height 54
click at [837, 516] on div "Done" at bounding box center [601, 562] width 600 height 54
click at [838, 516] on div "Class settings Audio & Video Cam Link 4K (0fd9:0066) d9b519daceb8a772394af6ea8e…" at bounding box center [600, 338] width 1201 height 676
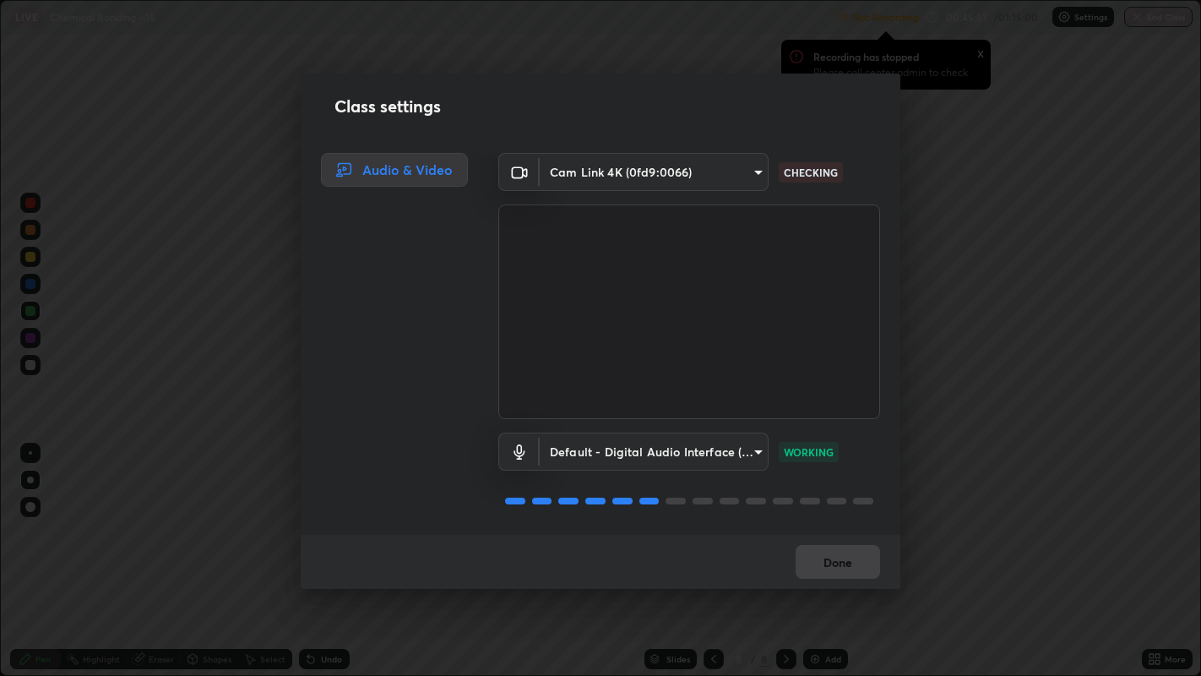
click at [843, 516] on div "Done" at bounding box center [601, 562] width 600 height 54
click at [842, 516] on div "Done" at bounding box center [601, 562] width 600 height 54
click at [841, 516] on div "Done" at bounding box center [601, 562] width 600 height 54
click at [844, 516] on div "Done" at bounding box center [601, 562] width 600 height 54
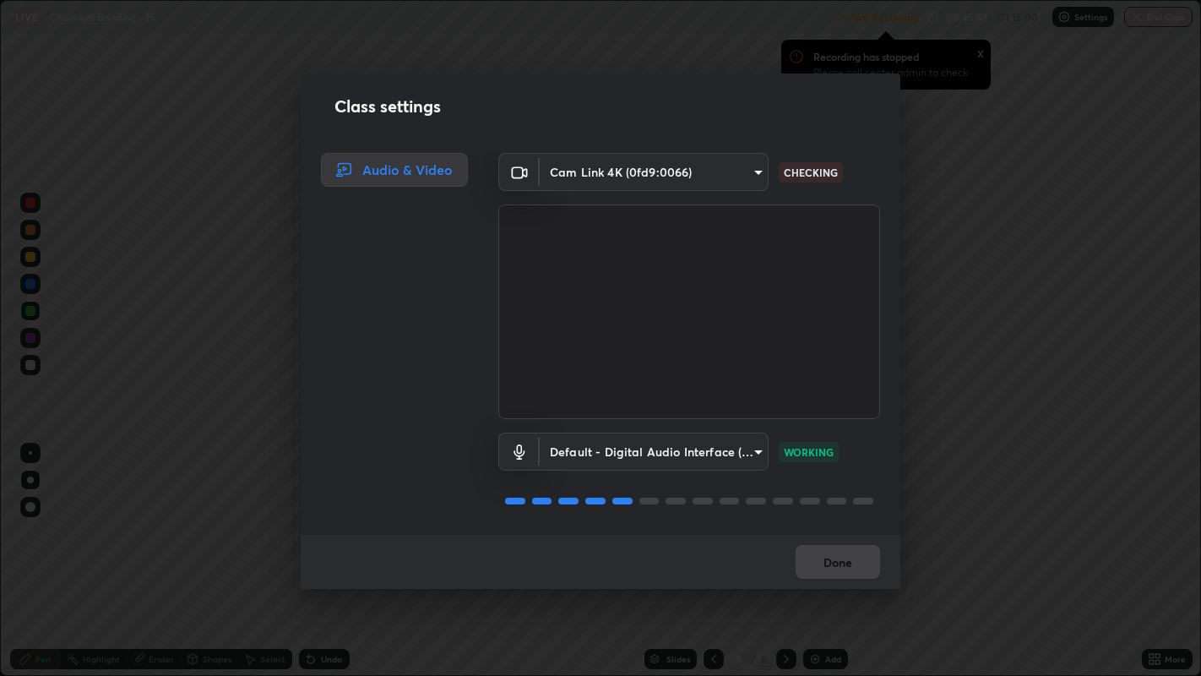
click at [845, 516] on div "Done" at bounding box center [601, 562] width 600 height 54
click at [843, 516] on div "Done" at bounding box center [601, 562] width 600 height 54
click at [842, 516] on div "Done" at bounding box center [601, 562] width 600 height 54
click at [857, 516] on div "Done" at bounding box center [601, 562] width 600 height 54
click at [855, 516] on div "Done" at bounding box center [601, 562] width 600 height 54
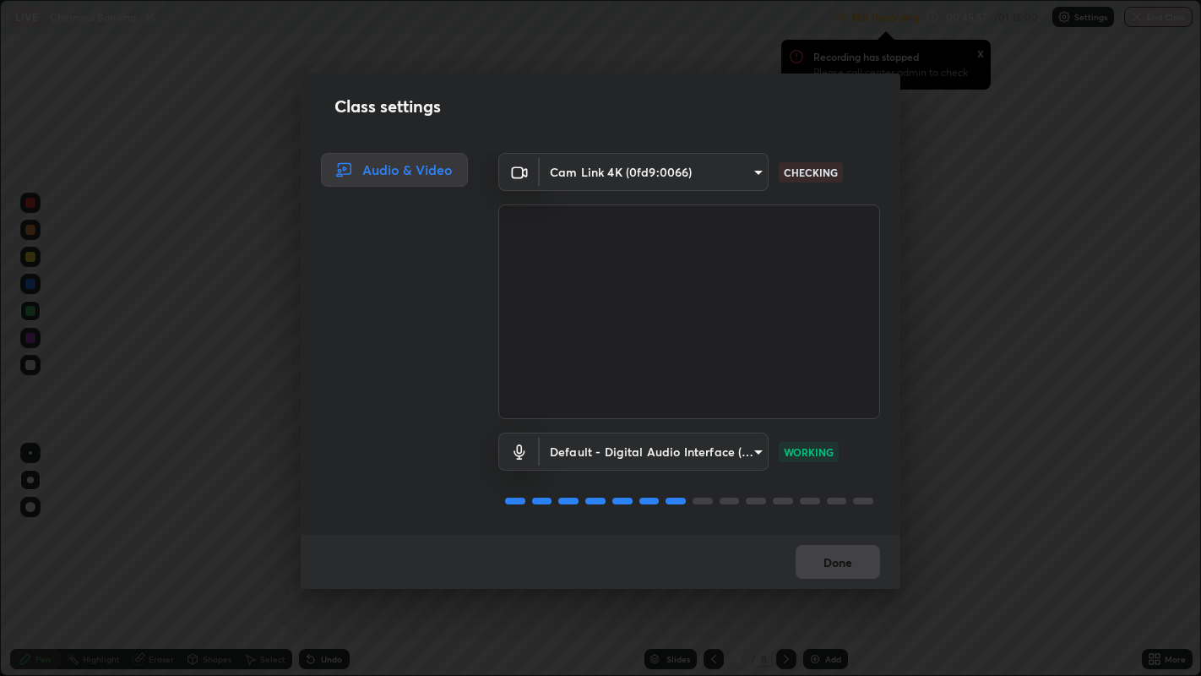
click at [854, 516] on div "Done" at bounding box center [601, 562] width 600 height 54
click at [859, 516] on div "Done" at bounding box center [601, 562] width 600 height 54
click at [865, 516] on div "Done" at bounding box center [601, 562] width 600 height 54
click at [855, 516] on div "Done" at bounding box center [601, 562] width 600 height 54
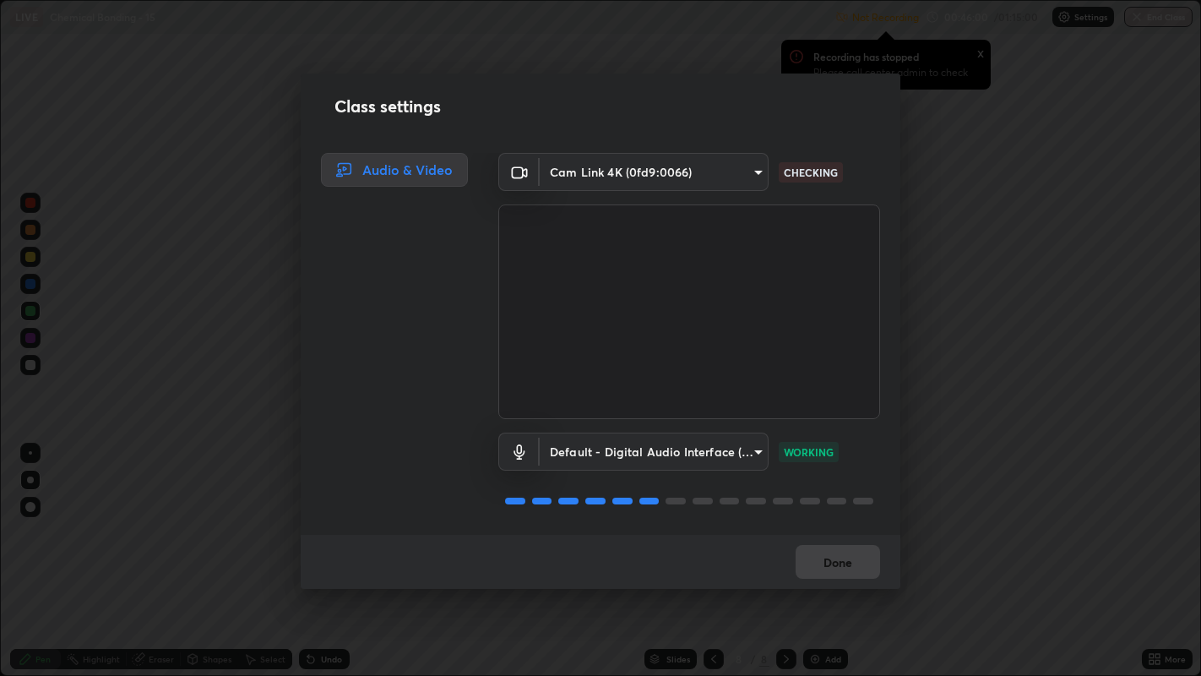
click at [849, 516] on div "Done" at bounding box center [601, 562] width 600 height 54
click at [842, 516] on div "Done" at bounding box center [601, 562] width 600 height 54
click at [839, 516] on div "Done" at bounding box center [601, 562] width 600 height 54
click at [830, 516] on div "Done" at bounding box center [601, 562] width 600 height 54
click at [837, 516] on div "Done" at bounding box center [601, 562] width 600 height 54
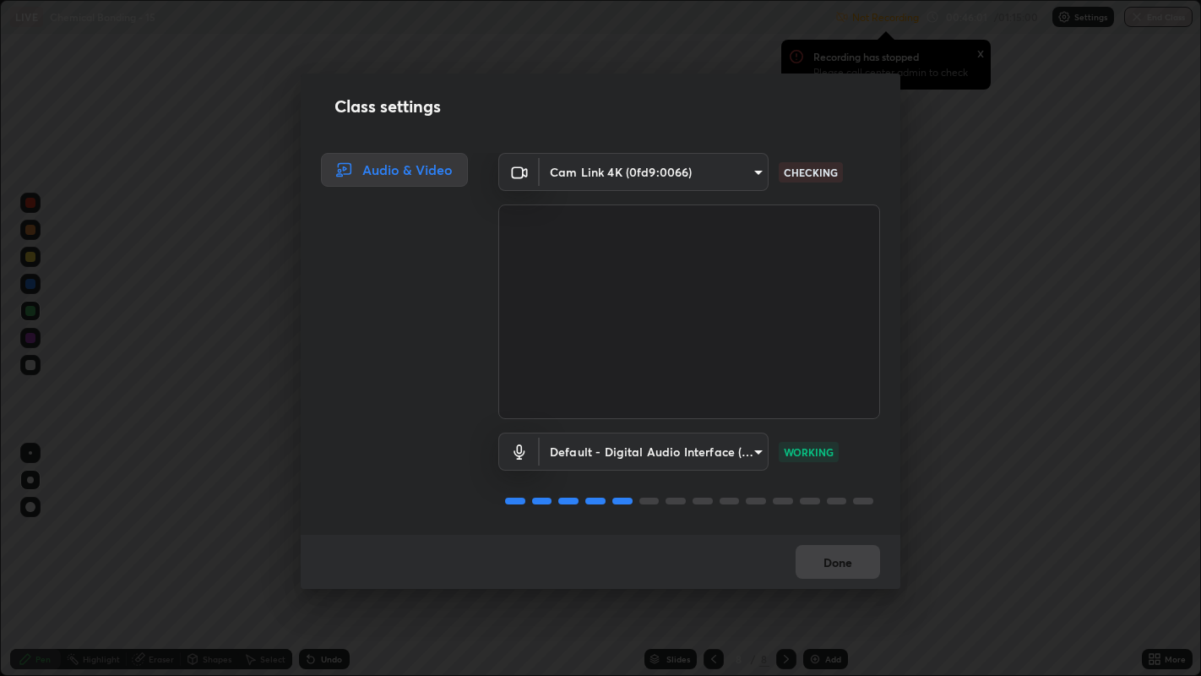
click at [839, 516] on div "Done" at bounding box center [601, 562] width 600 height 54
click at [818, 516] on div "Done" at bounding box center [601, 562] width 600 height 54
click at [831, 516] on div "Done" at bounding box center [601, 562] width 600 height 54
click at [834, 516] on div "Done" at bounding box center [601, 562] width 600 height 54
click at [840, 516] on div "Done" at bounding box center [601, 562] width 600 height 54
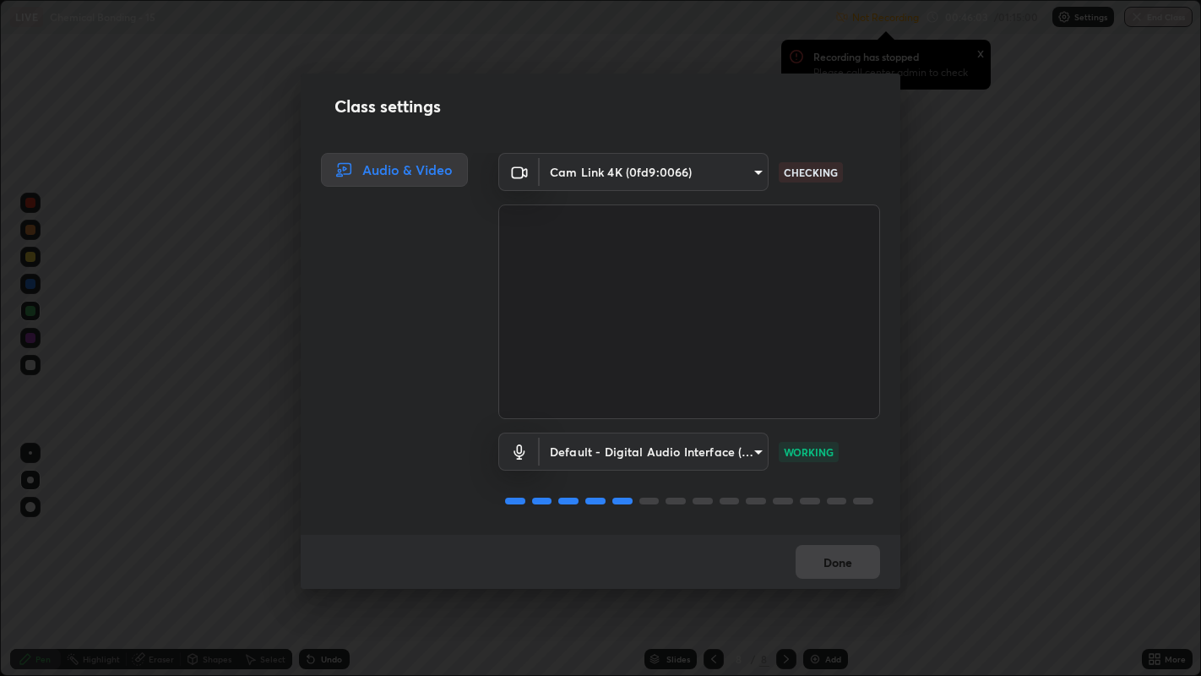
click at [843, 516] on div "Done" at bounding box center [601, 562] width 600 height 54
click at [845, 516] on div "Done" at bounding box center [601, 562] width 600 height 54
click at [841, 516] on div "Done" at bounding box center [601, 562] width 600 height 54
click at [850, 516] on button "Done" at bounding box center [837, 562] width 84 height 34
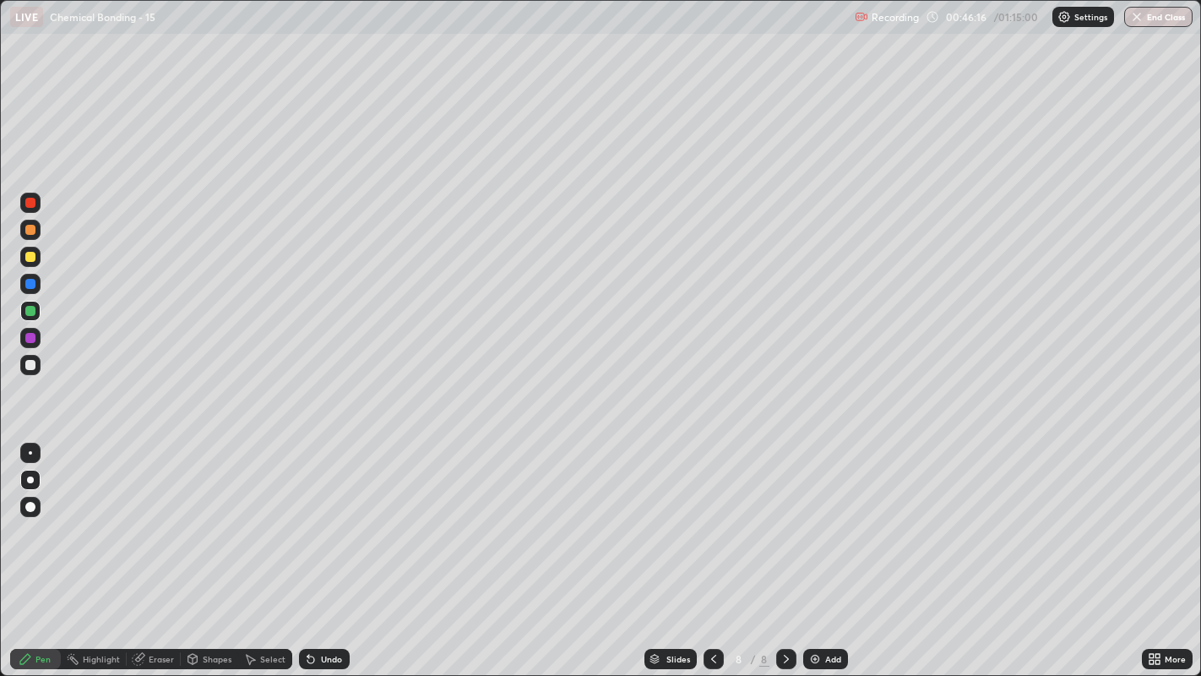
click at [30, 255] on div at bounding box center [30, 257] width 10 height 10
click at [31, 366] on div at bounding box center [30, 365] width 10 height 10
click at [711, 516] on icon at bounding box center [714, 659] width 14 height 14
click at [714, 516] on icon at bounding box center [714, 659] width 14 height 14
click at [711, 516] on icon at bounding box center [714, 659] width 14 height 14
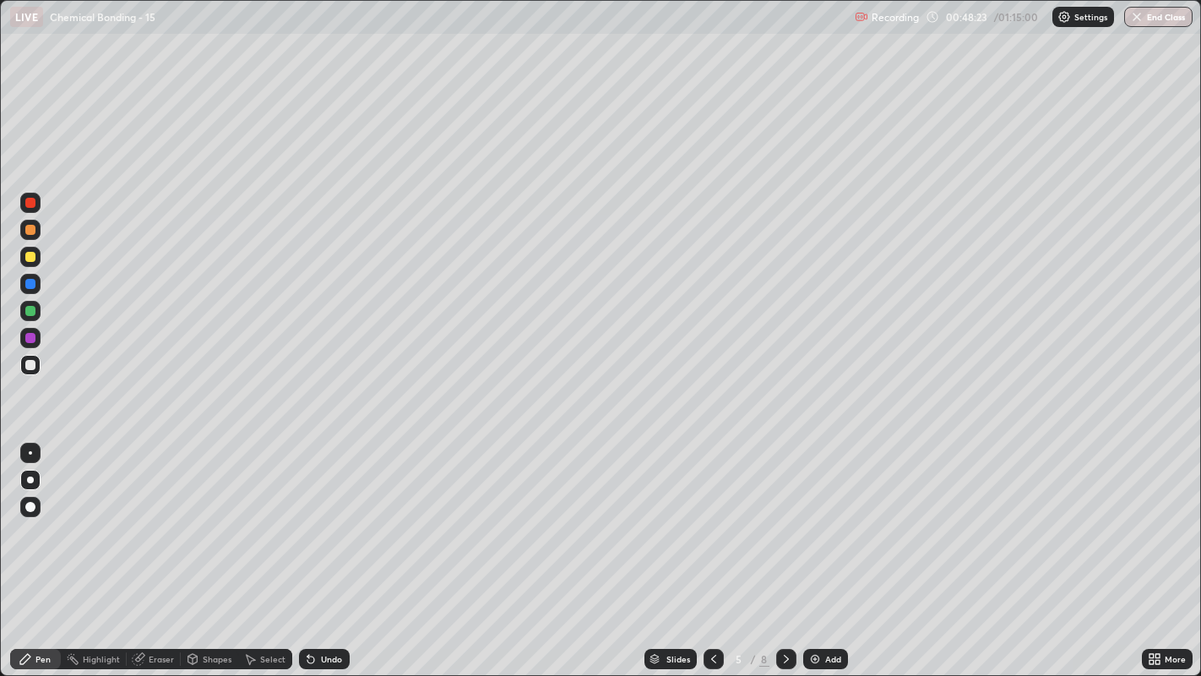
click at [710, 516] on icon at bounding box center [714, 659] width 14 height 14
click at [785, 516] on icon at bounding box center [786, 659] width 14 height 14
click at [784, 516] on icon at bounding box center [786, 659] width 14 height 14
click at [782, 516] on icon at bounding box center [786, 659] width 14 height 14
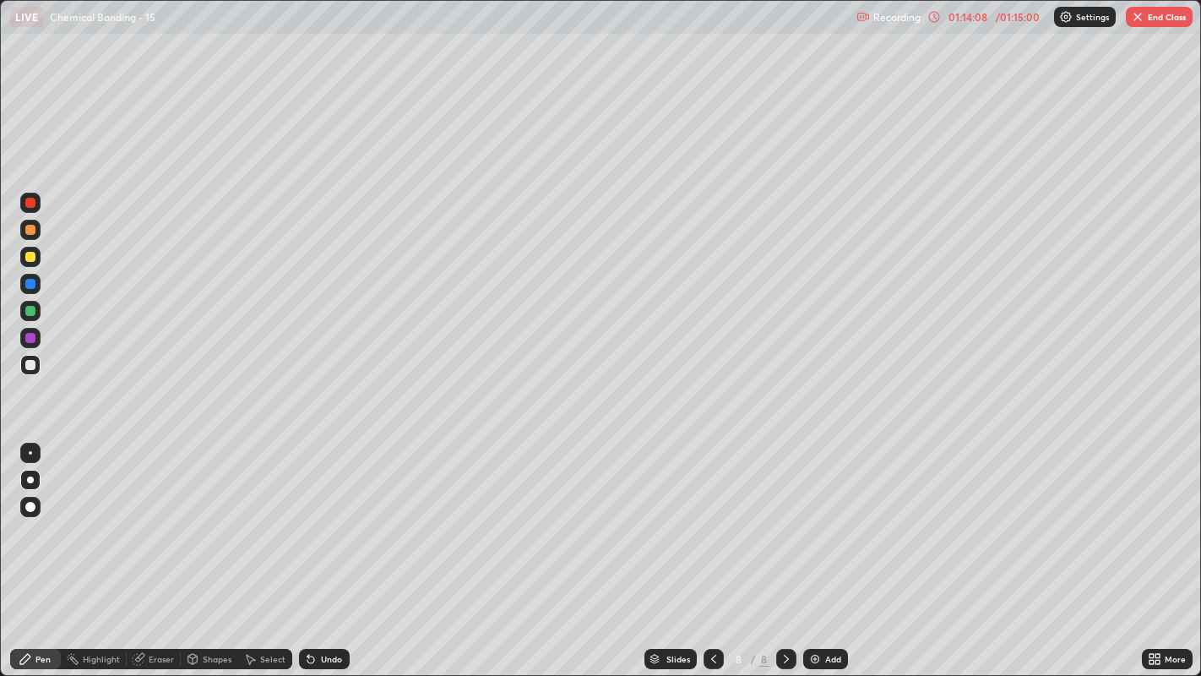
click at [1153, 14] on button "End Class" at bounding box center [1159, 17] width 67 height 20
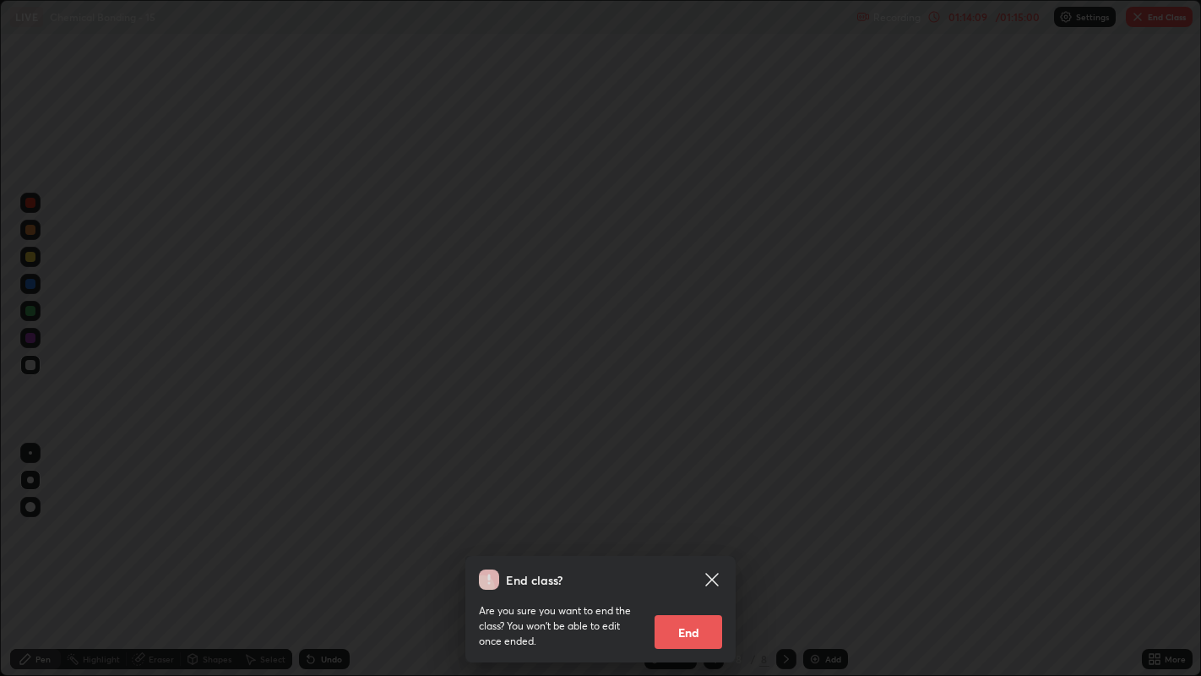
click at [699, 516] on button "End" at bounding box center [688, 632] width 68 height 34
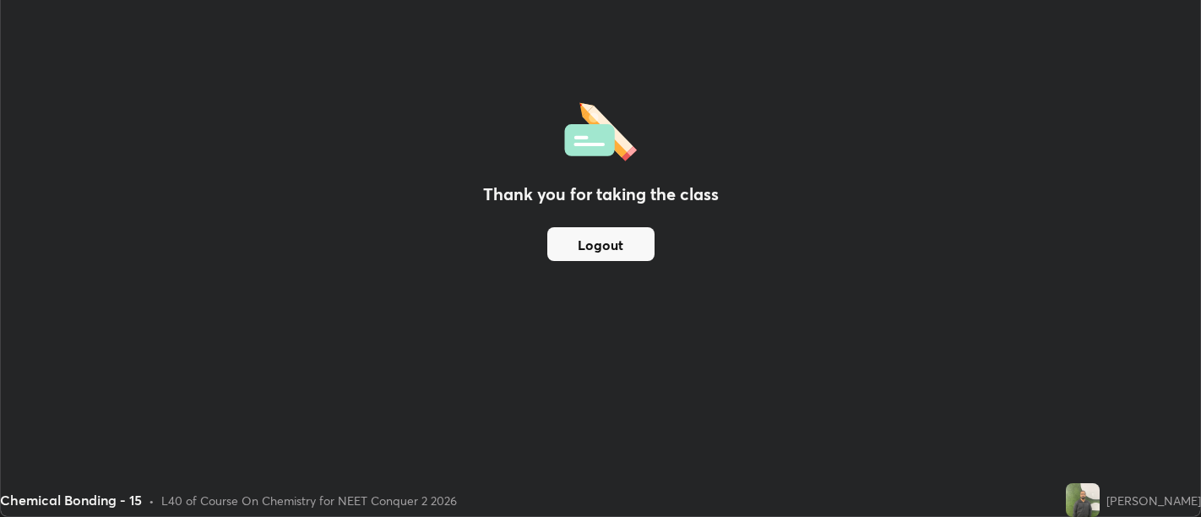
scroll to position [83924, 83240]
